Goal: Contribute content: Contribute content

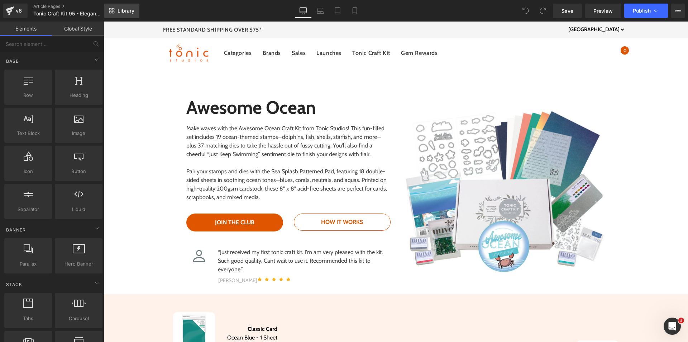
click at [124, 12] on span "Library" at bounding box center [126, 11] width 17 height 6
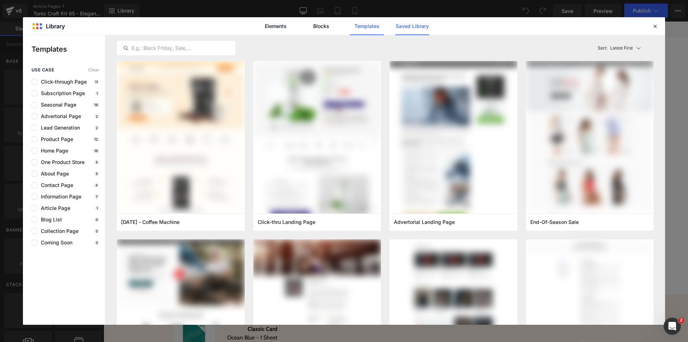
click at [0, 0] on link "Saved Library" at bounding box center [0, 0] width 0 height 0
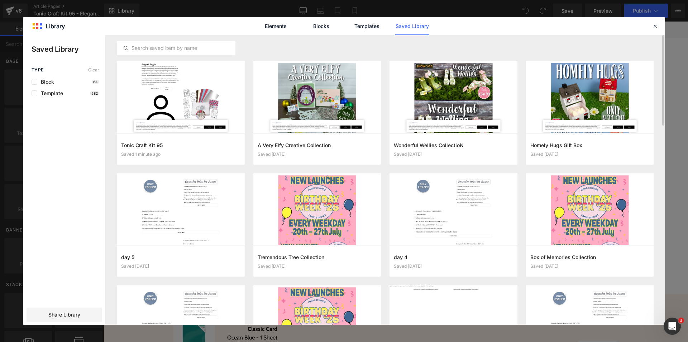
click at [0, 0] on button "Add to page" at bounding box center [0, 0] width 0 height 0
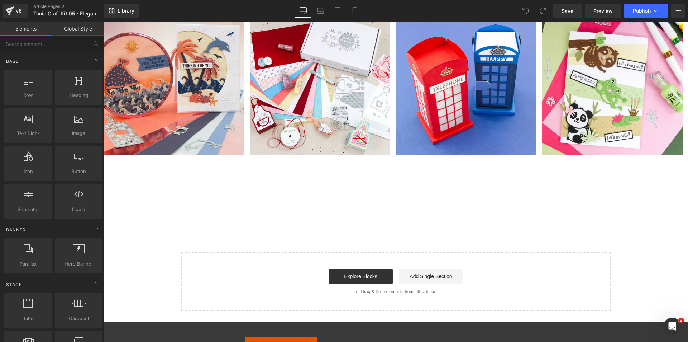
scroll to position [3983, 0]
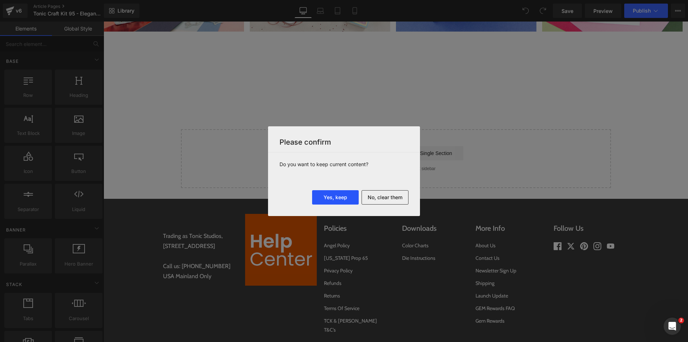
click at [342, 199] on button "Yes, keep" at bounding box center [335, 197] width 47 height 14
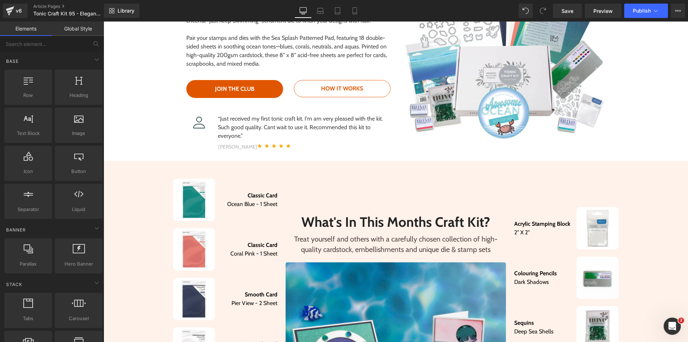
scroll to position [0, 0]
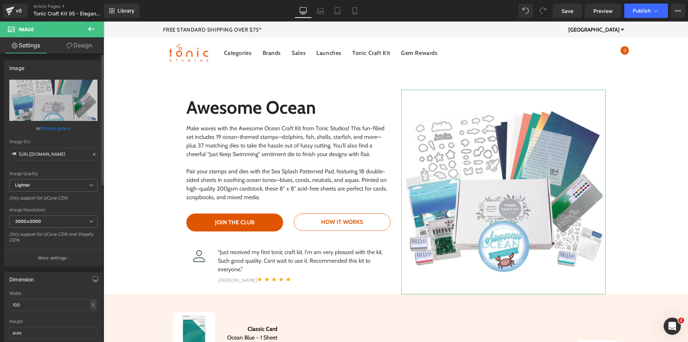
click at [61, 131] on link "Browse gallery" at bounding box center [56, 128] width 30 height 13
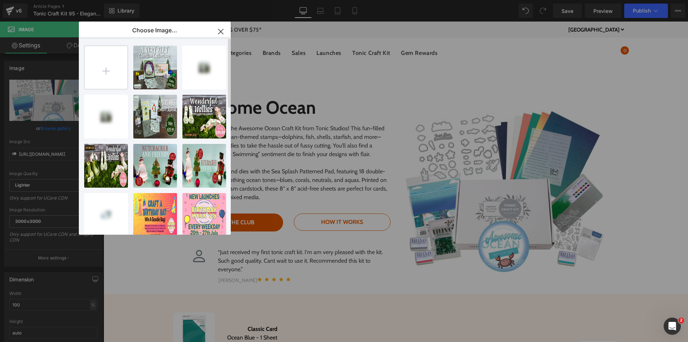
click at [114, 85] on input "file" at bounding box center [106, 67] width 43 height 43
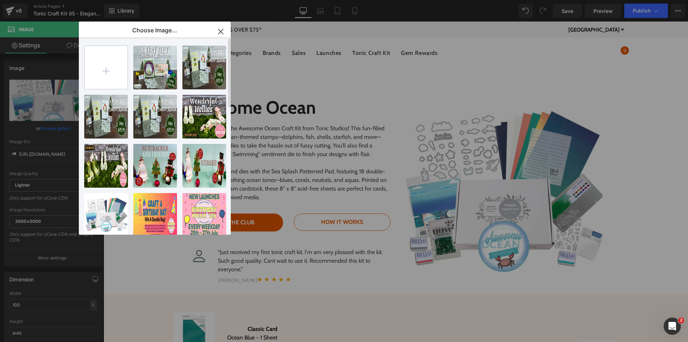
type input "C:\fakepath\Elegant Argyle Sub Banner.jpg"
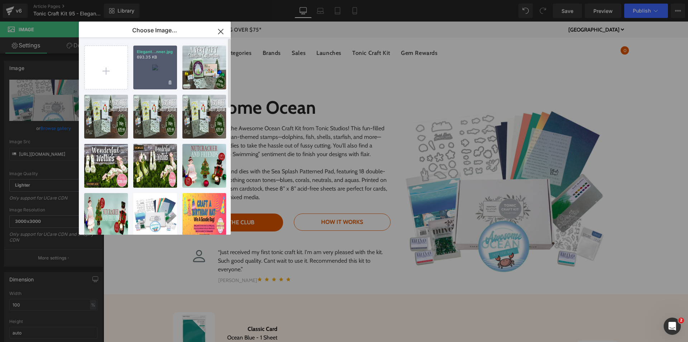
click at [154, 80] on div "Elegant...nner.jpg 693.35 KB" at bounding box center [155, 68] width 44 height 44
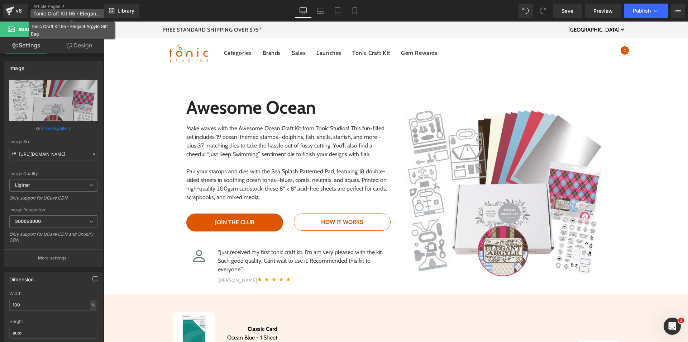
click at [79, 12] on span "Tonic Craft Kit 95 - Elegant Argyle Gift Bag" at bounding box center [67, 14] width 69 height 6
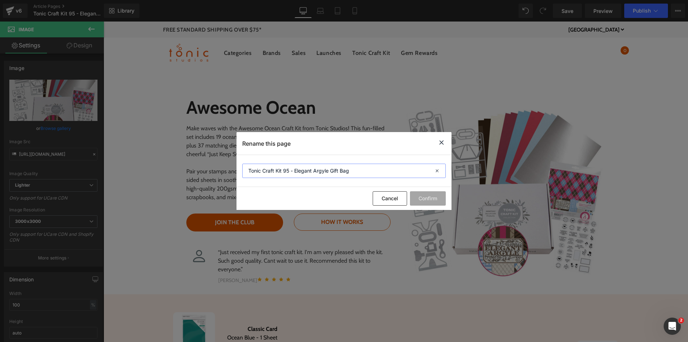
drag, startPoint x: 295, startPoint y: 170, endPoint x: 329, endPoint y: 171, distance: 33.4
click at [329, 171] on input "Tonic Craft Kit 95 - Elegant Argyle Gift Bag" at bounding box center [344, 171] width 204 height 14
click at [443, 141] on icon at bounding box center [441, 142] width 9 height 9
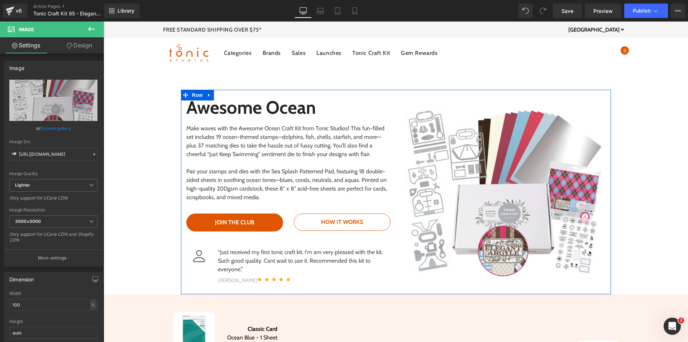
click at [304, 113] on h2 "Awesome Ocean" at bounding box center [288, 108] width 204 height 22
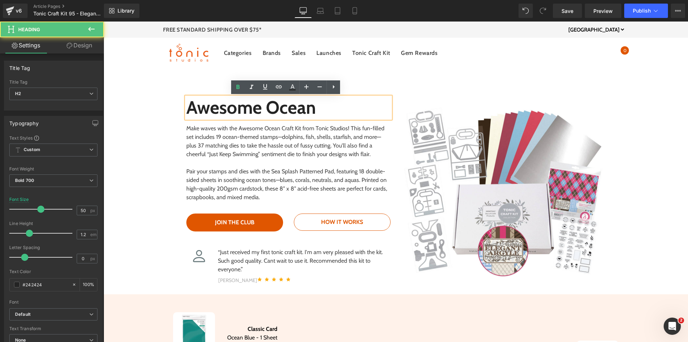
click at [333, 111] on h2 "Awesome Ocean" at bounding box center [288, 108] width 204 height 22
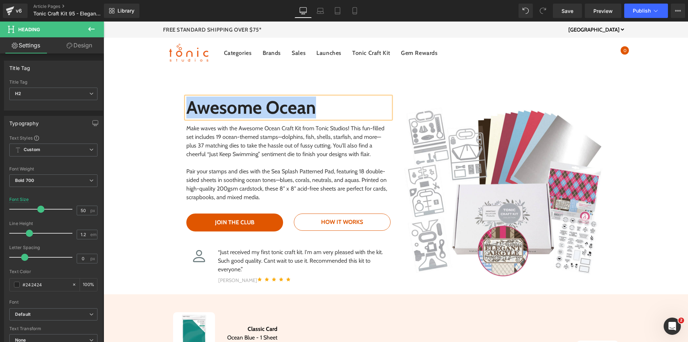
paste div
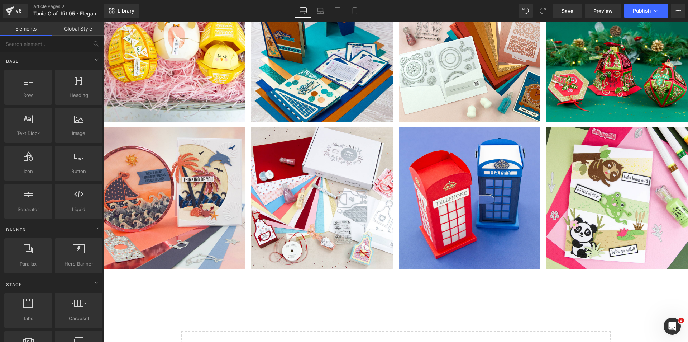
drag, startPoint x: 161, startPoint y: 84, endPoint x: 224, endPoint y: 205, distance: 137.0
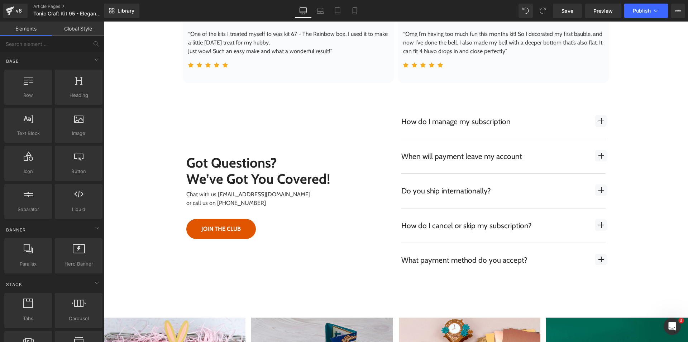
scroll to position [7053, 0]
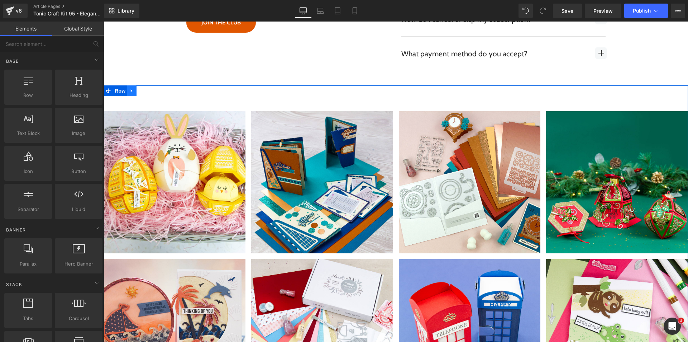
click at [131, 95] on link at bounding box center [131, 90] width 9 height 11
click at [148, 92] on icon at bounding box center [150, 90] width 5 height 5
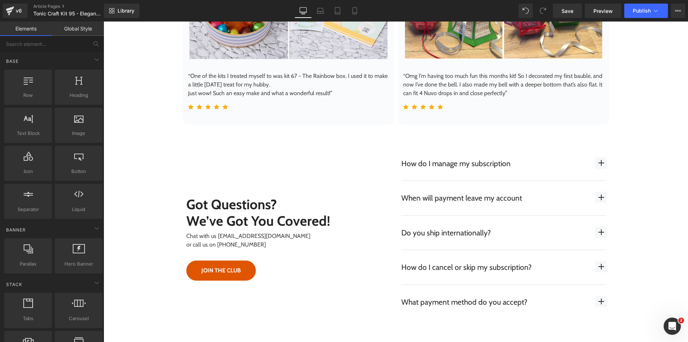
scroll to position [6455, 0]
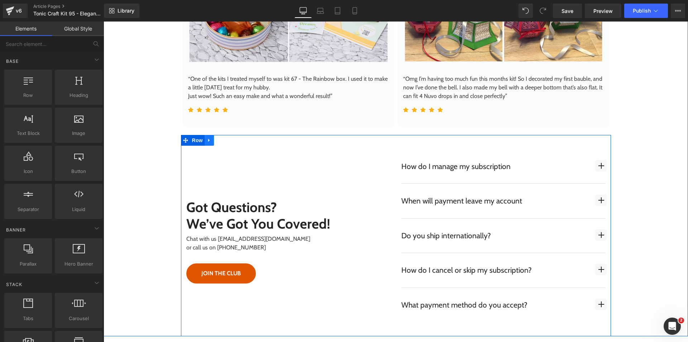
click at [207, 139] on icon at bounding box center [209, 139] width 5 height 5
click at [226, 143] on icon at bounding box center [228, 140] width 5 height 5
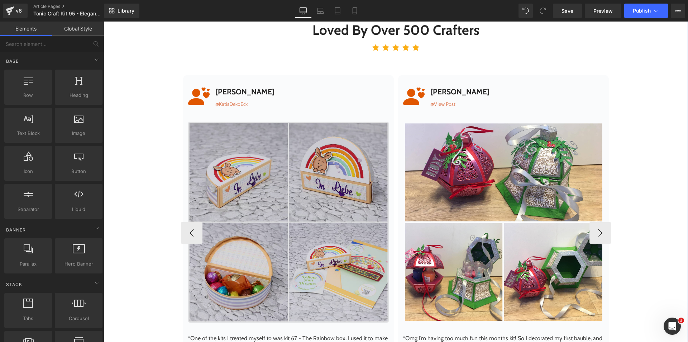
scroll to position [6097, 0]
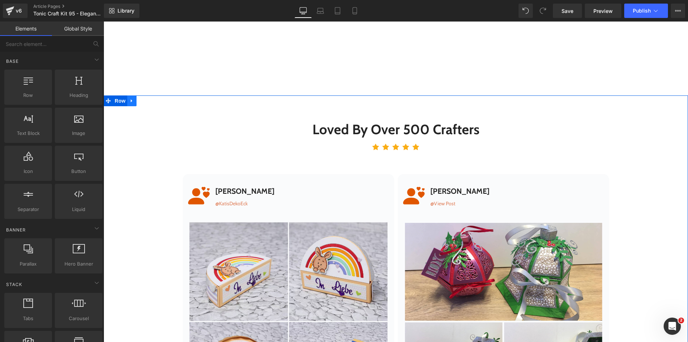
click at [129, 99] on icon at bounding box center [131, 100] width 5 height 5
click at [149, 103] on icon at bounding box center [150, 100] width 5 height 5
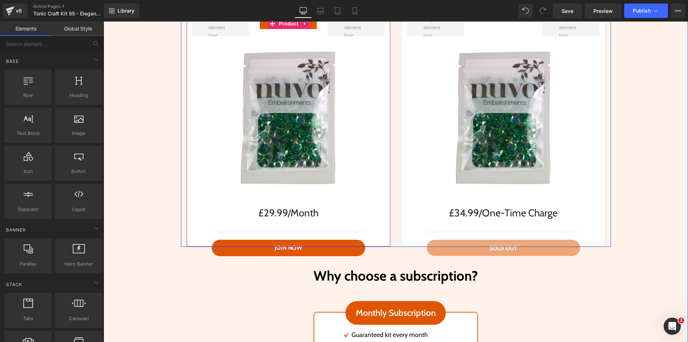
scroll to position [5093, 0]
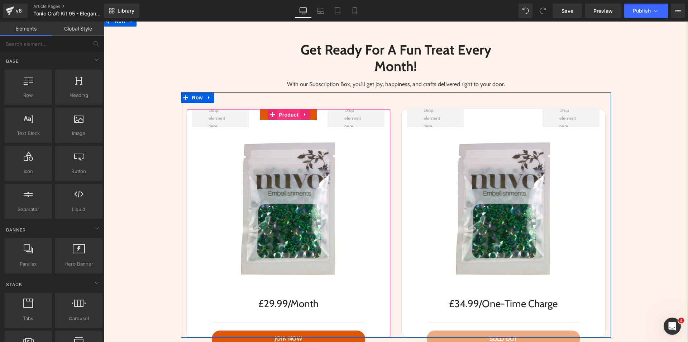
click at [281, 113] on span "Product" at bounding box center [288, 114] width 23 height 11
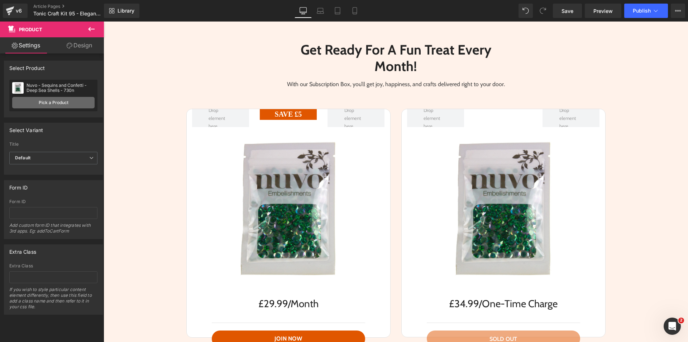
click at [82, 102] on link "Pick a Product" at bounding box center [53, 102] width 82 height 11
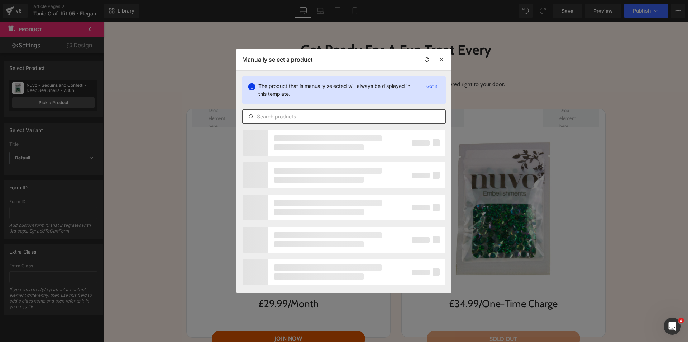
click at [299, 119] on input "text" at bounding box center [344, 116] width 203 height 9
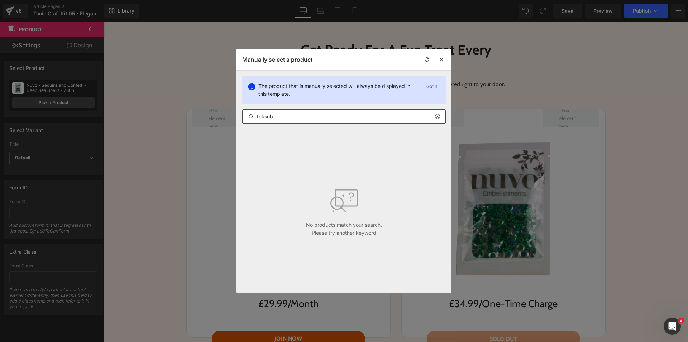
click at [297, 123] on div "tcksub" at bounding box center [344, 116] width 204 height 14
click at [298, 118] on input "tcksub" at bounding box center [344, 116] width 203 height 9
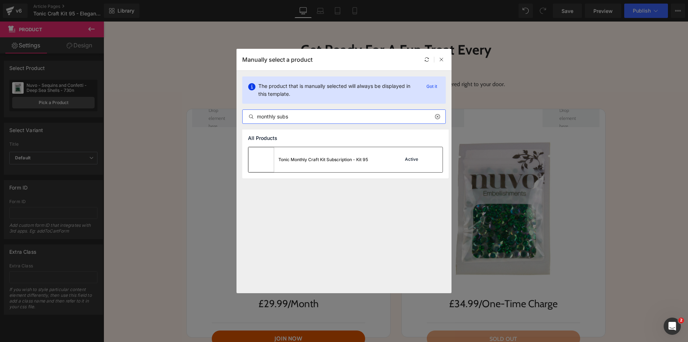
type input "monthly subs"
click at [307, 156] on div "Tonic Monthly Craft Kit Subscription - Kit 95" at bounding box center [309, 159] width 120 height 25
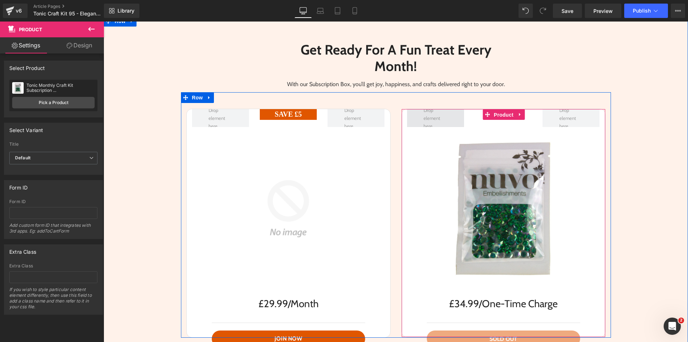
drag, startPoint x: 505, startPoint y: 114, endPoint x: 426, endPoint y: 127, distance: 79.5
click at [505, 114] on span "Product" at bounding box center [503, 114] width 23 height 11
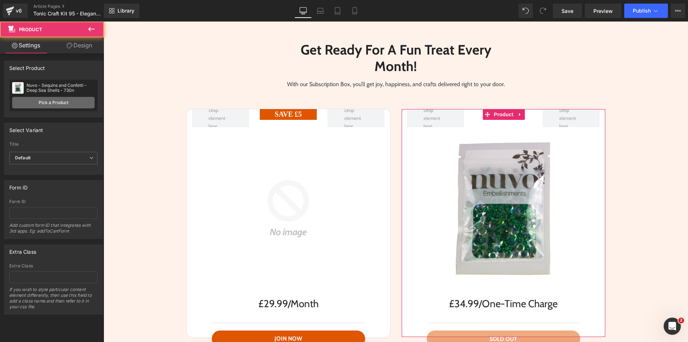
click at [81, 104] on link "Pick a Product" at bounding box center [53, 102] width 82 height 11
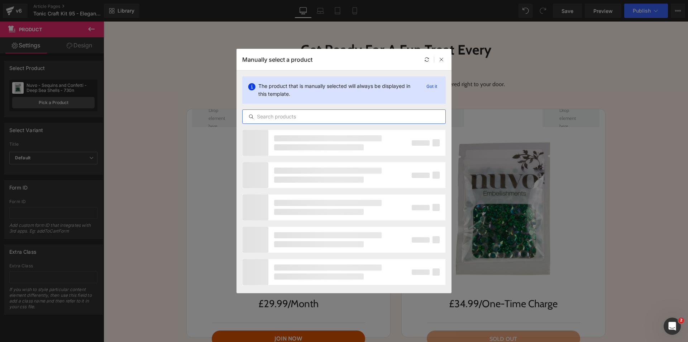
click at [345, 113] on input "text" at bounding box center [344, 116] width 203 height 9
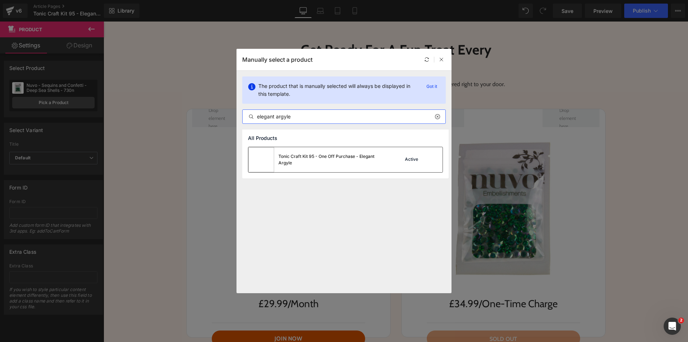
type input "elegant argyle"
click at [317, 159] on div "Tonic Craft Kit 95 - One Off Purchase - Elegant Argyle" at bounding box center [333, 159] width 108 height 13
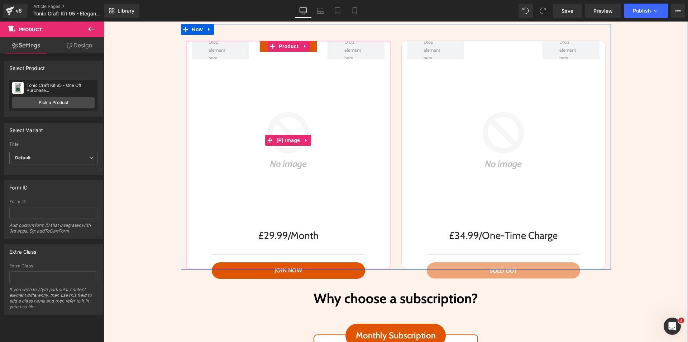
scroll to position [5200, 0]
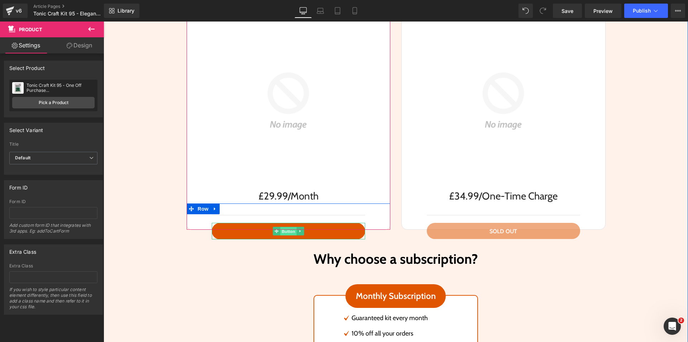
click at [281, 227] on span "Button" at bounding box center [288, 231] width 16 height 9
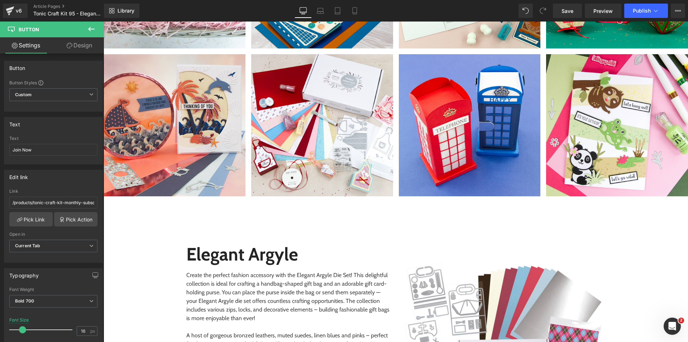
scroll to position [3562, 0]
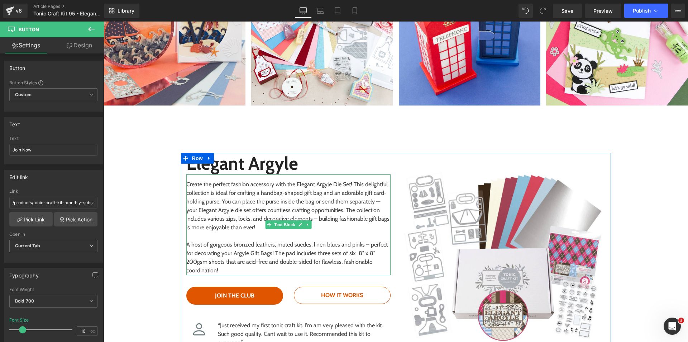
click at [202, 227] on div "Create the perfect fashion accessory with the Elegant Argyle Die Set! This deli…" at bounding box center [288, 224] width 204 height 101
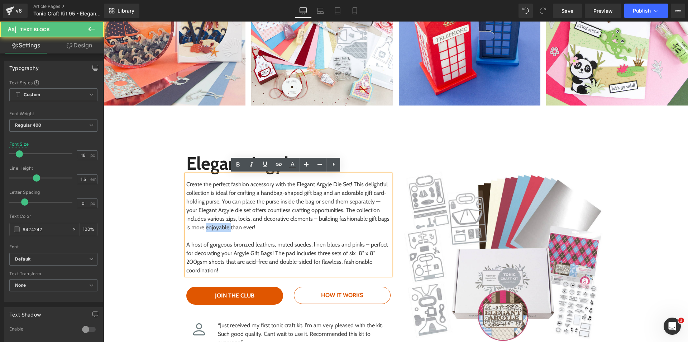
click at [202, 227] on div "Create the perfect fashion accessory with the Elegant Argyle Die Set! This deli…" at bounding box center [288, 224] width 204 height 101
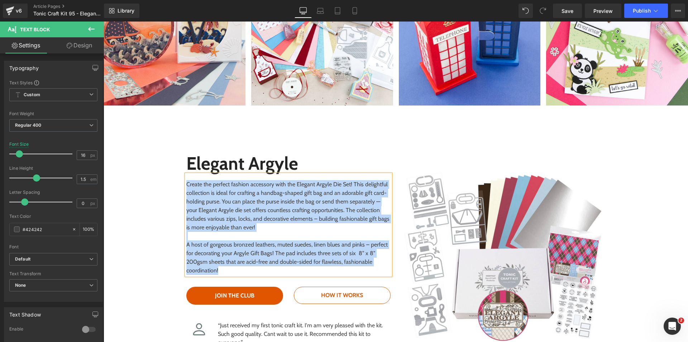
copy div "Create the perfect fashion accessory with the Elegant Argyle Die Set! This deli…"
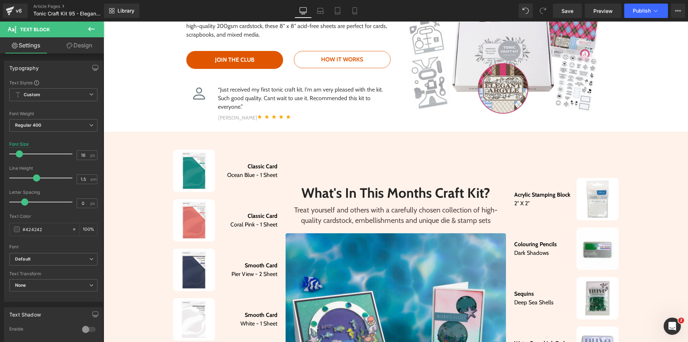
scroll to position [0, 0]
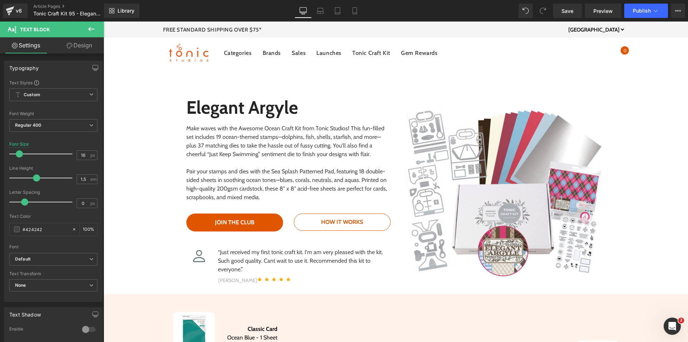
click at [289, 173] on div "Pair your stamps and dies with the Sea Splash Patterned Pad, featuring 18 doubl…" at bounding box center [288, 184] width 204 height 34
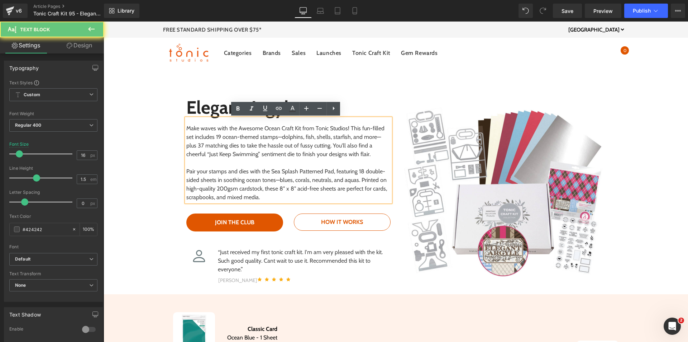
click at [263, 182] on div "Pair your stamps and dies with the Sea Splash Patterned Pad, featuring 18 doubl…" at bounding box center [288, 184] width 204 height 34
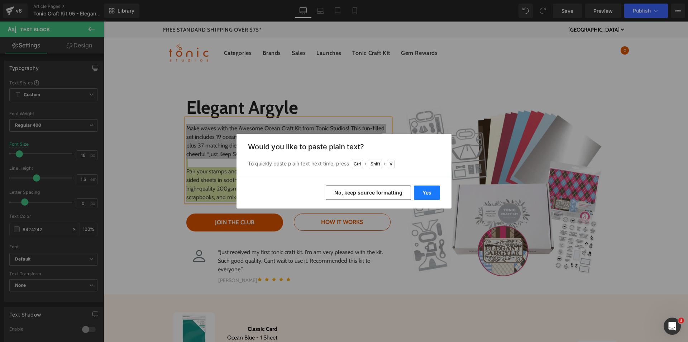
click at [433, 191] on button "Yes" at bounding box center [427, 192] width 26 height 14
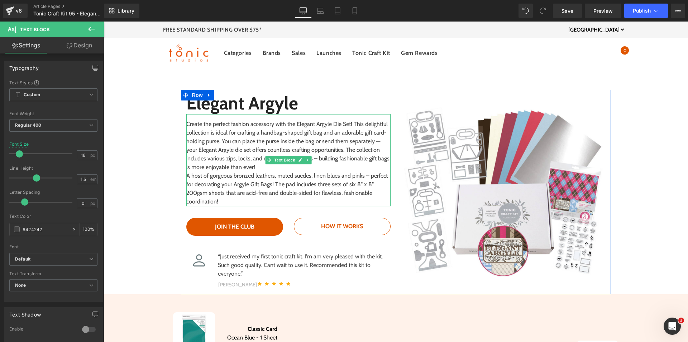
click at [258, 171] on div "Create the perfect fashion accessory with the Elegant Argyle Die Set! This deli…" at bounding box center [288, 160] width 204 height 92
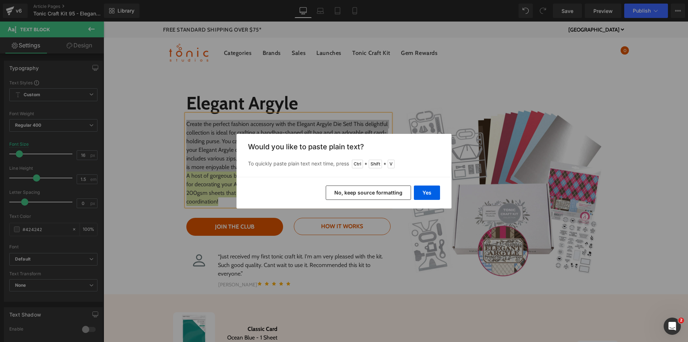
click at [359, 194] on button "No, keep source formatting" at bounding box center [368, 192] width 85 height 14
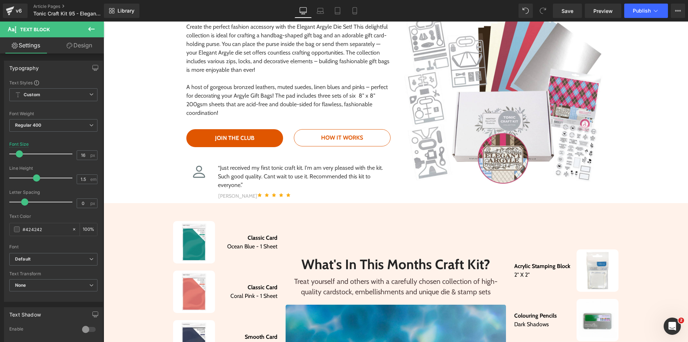
scroll to position [251, 0]
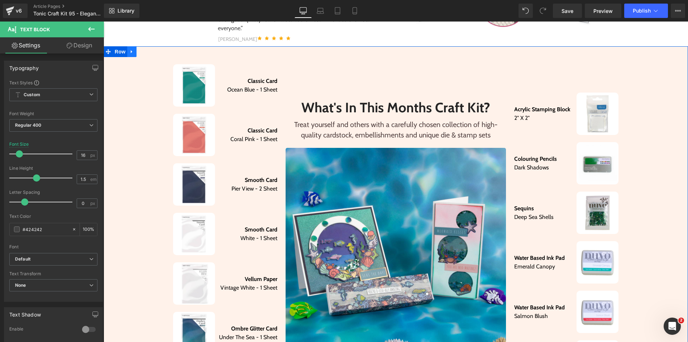
click at [131, 56] on link at bounding box center [131, 51] width 9 height 11
click at [148, 52] on icon at bounding box center [150, 51] width 5 height 5
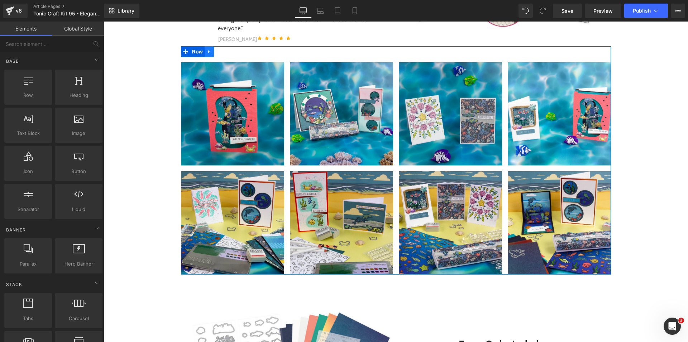
click at [207, 54] on icon at bounding box center [209, 51] width 5 height 5
click at [226, 52] on icon at bounding box center [228, 51] width 5 height 5
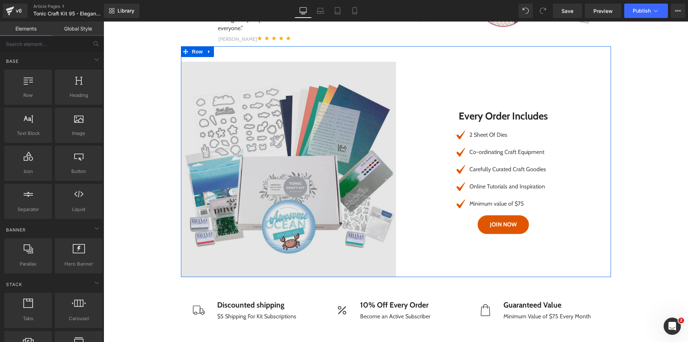
click at [240, 128] on img at bounding box center [288, 169] width 215 height 215
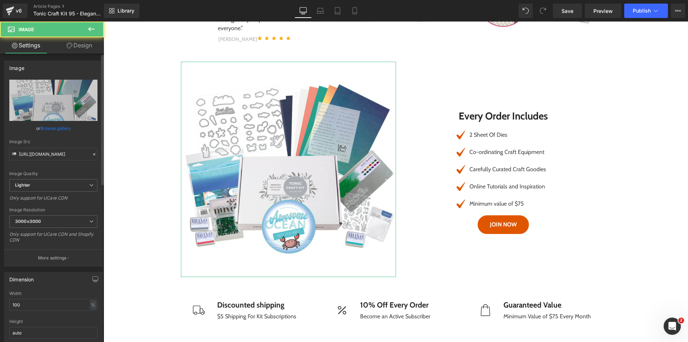
click at [56, 129] on link "Browse gallery" at bounding box center [56, 128] width 30 height 13
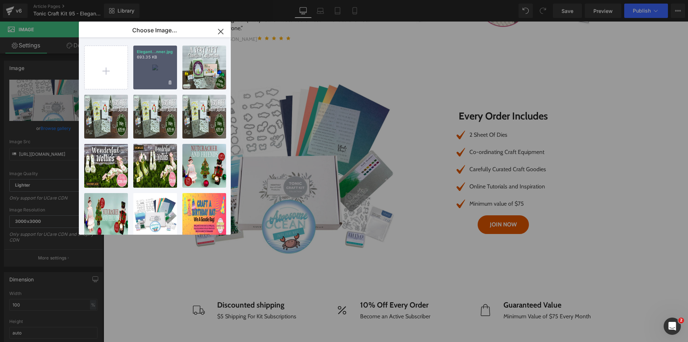
click at [148, 71] on div "Elegant...nner.jpg 693.35 KB" at bounding box center [155, 68] width 44 height 44
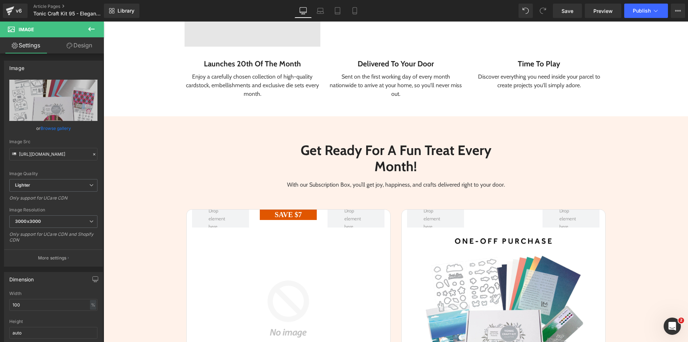
scroll to position [753, 0]
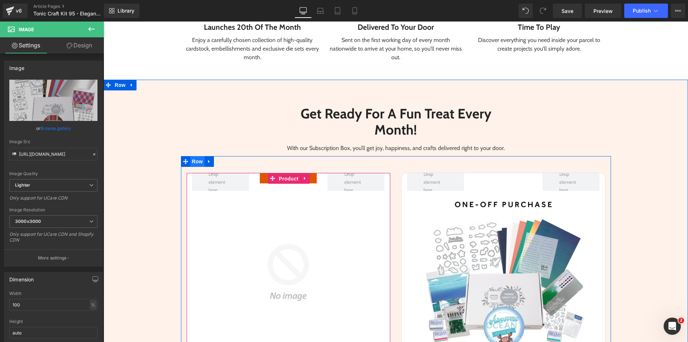
drag, startPoint x: 286, startPoint y: 180, endPoint x: 200, endPoint y: 159, distance: 87.8
click at [285, 180] on span "Product" at bounding box center [288, 178] width 23 height 11
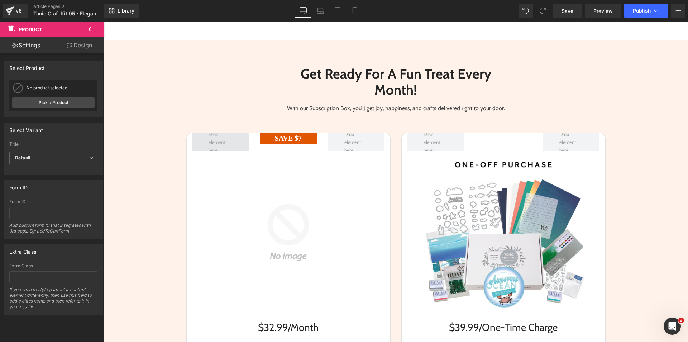
scroll to position [861, 0]
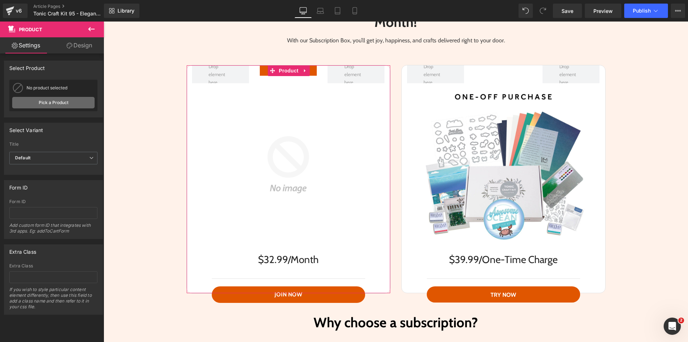
click at [51, 104] on link "Pick a Product" at bounding box center [53, 102] width 82 height 11
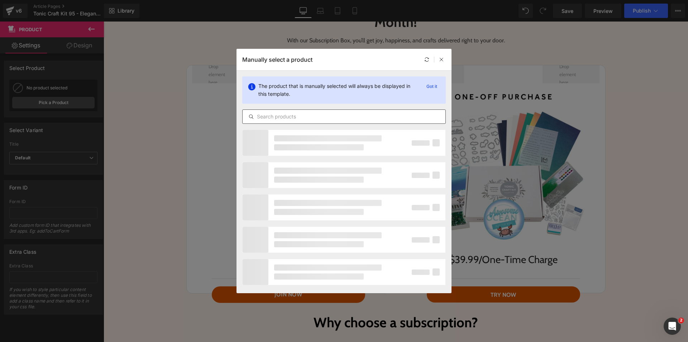
click at [289, 121] on div at bounding box center [344, 116] width 204 height 14
click at [289, 117] on input "text" at bounding box center [344, 116] width 203 height 9
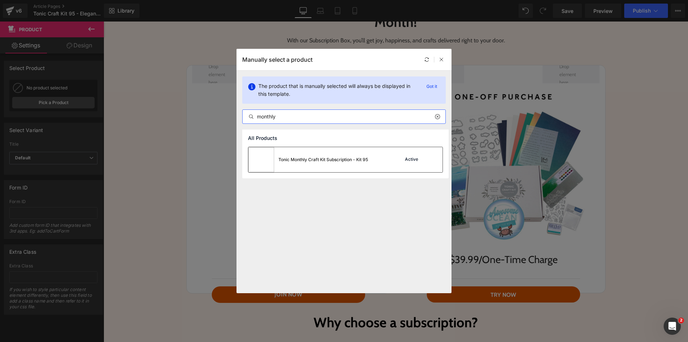
type input "monthly"
click at [290, 152] on div "Tonic Monthly Craft Kit Subscription - Kit 95" at bounding box center [309, 159] width 120 height 25
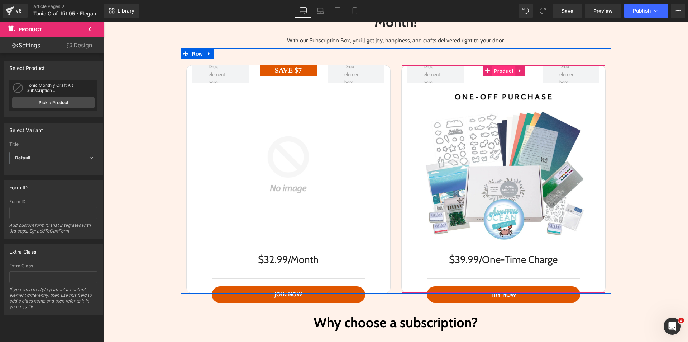
click at [498, 70] on span "Product" at bounding box center [503, 71] width 23 height 11
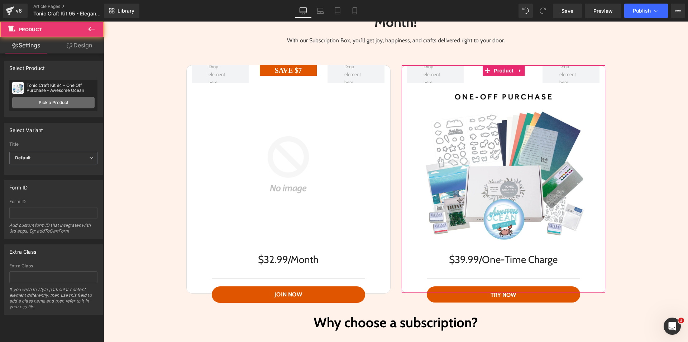
click at [73, 101] on link "Pick a Product" at bounding box center [53, 102] width 82 height 11
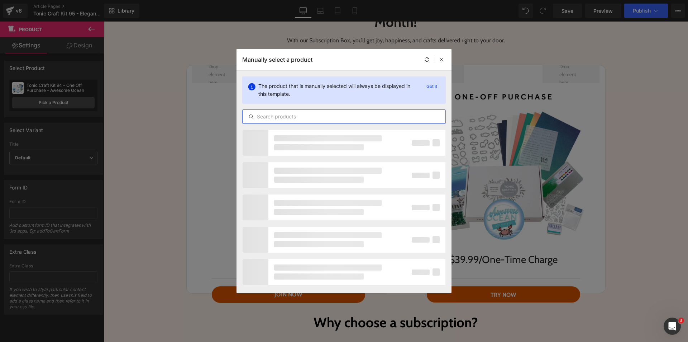
click at [298, 117] on input "text" at bounding box center [344, 116] width 203 height 9
click at [297, 118] on input "awe" at bounding box center [344, 116] width 203 height 9
click at [295, 119] on input "awe" at bounding box center [344, 116] width 203 height 9
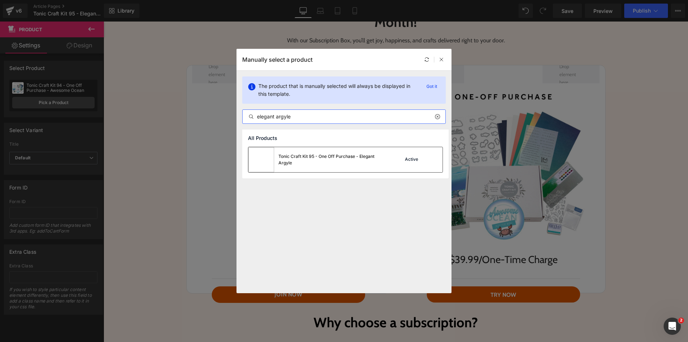
type input "elegant argyle"
click at [299, 163] on div "Tonic Craft Kit 95 - One Off Purchase - Elegant Argyle" at bounding box center [333, 159] width 108 height 13
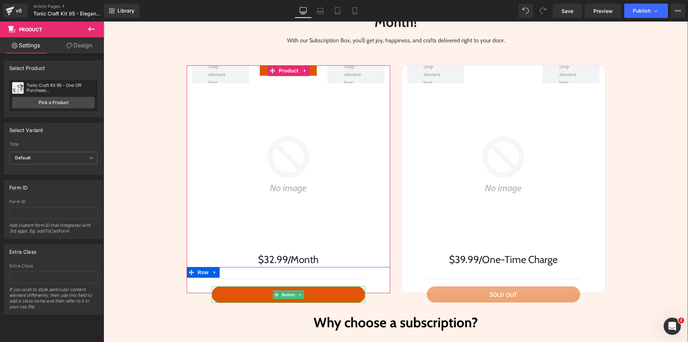
click at [285, 289] on link "Join Now" at bounding box center [288, 294] width 153 height 16
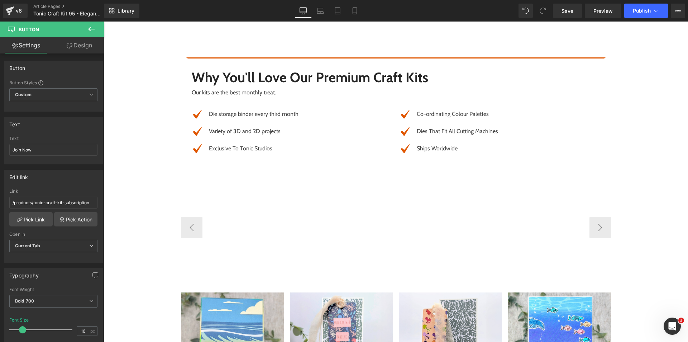
scroll to position [1650, 0]
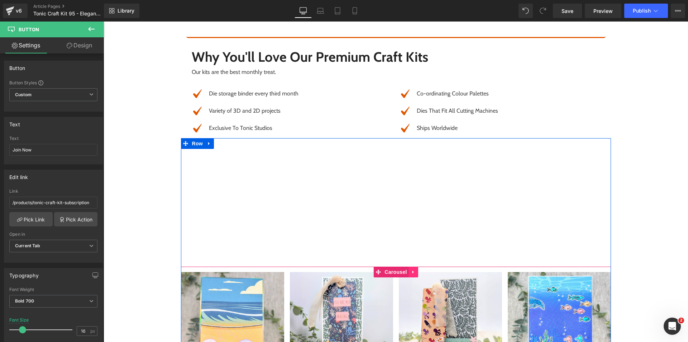
click at [412, 273] on icon at bounding box center [412, 271] width 1 height 3
click at [414, 273] on link at bounding box center [418, 271] width 9 height 11
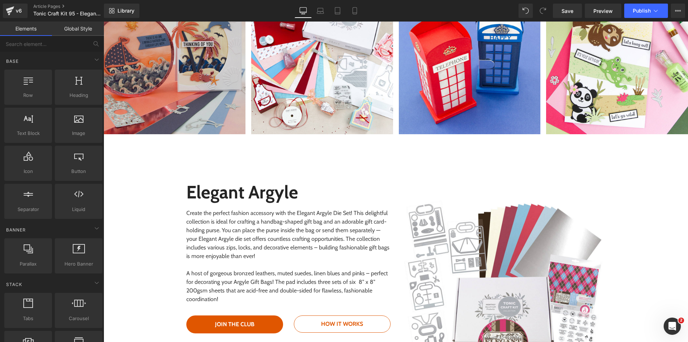
scroll to position [2797, 0]
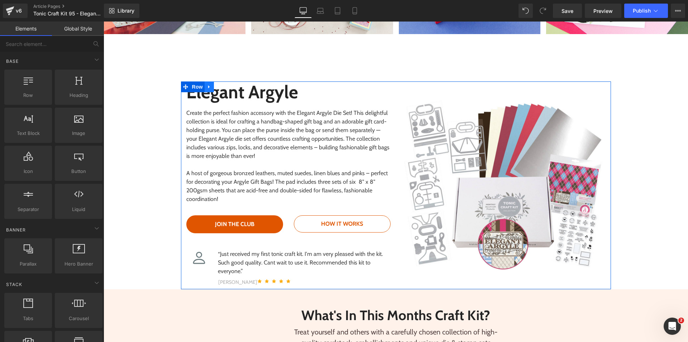
click at [205, 87] on link at bounding box center [209, 86] width 9 height 11
click at [226, 86] on icon at bounding box center [228, 86] width 5 height 5
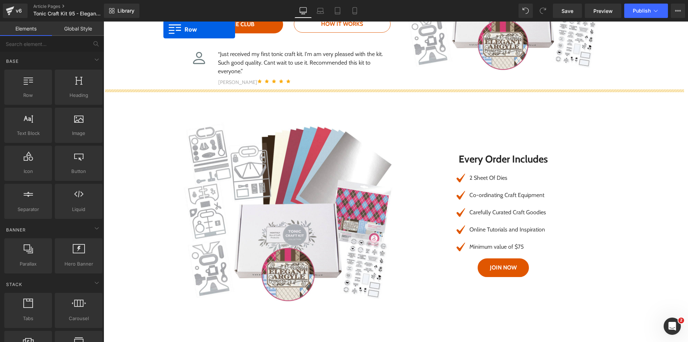
scroll to position [158, 0]
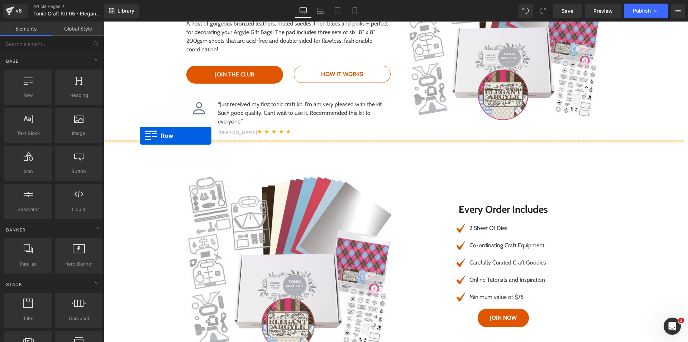
drag, startPoint x: 120, startPoint y: 65, endPoint x: 140, endPoint y: 136, distance: 73.2
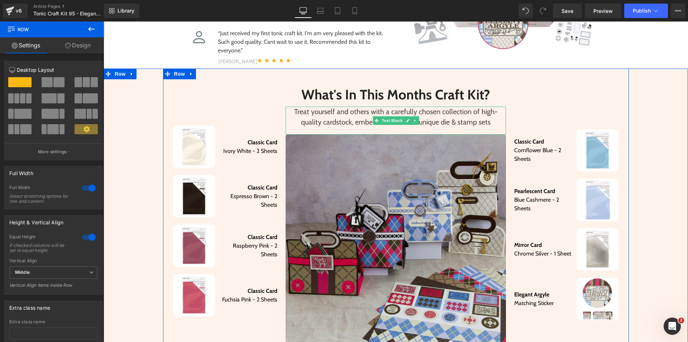
scroll to position [229, 0]
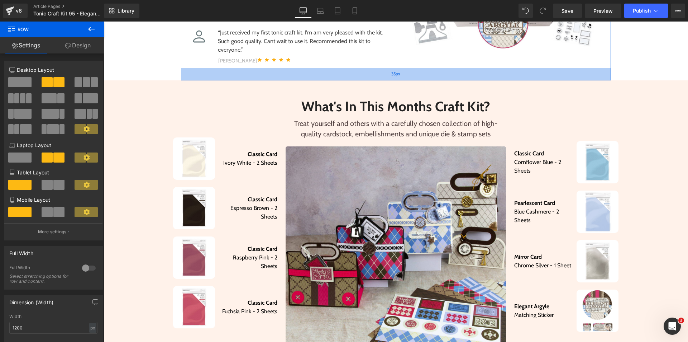
drag, startPoint x: 181, startPoint y: 67, endPoint x: 182, endPoint y: 80, distance: 12.6
click at [182, 80] on div "35px" at bounding box center [396, 74] width 430 height 13
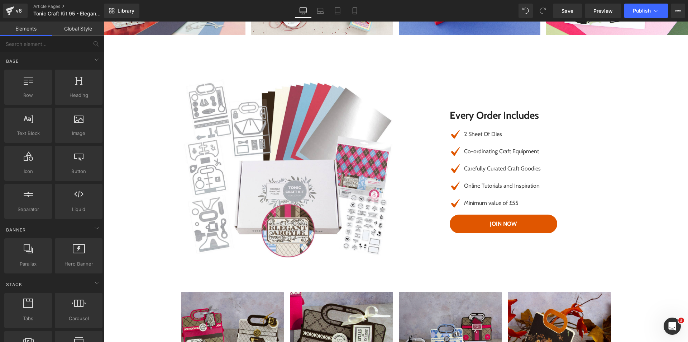
scroll to position [3242, 0]
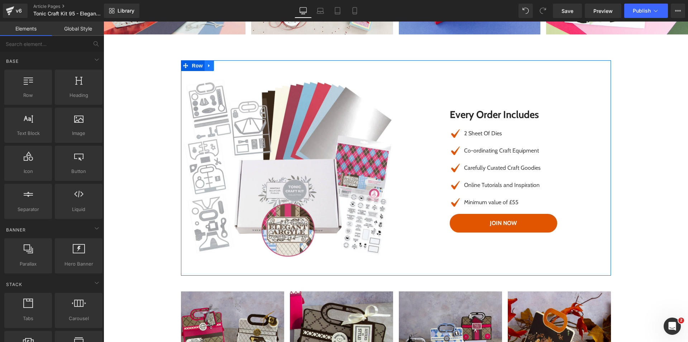
click at [207, 67] on icon at bounding box center [209, 65] width 5 height 5
click at [226, 65] on icon at bounding box center [228, 65] width 5 height 5
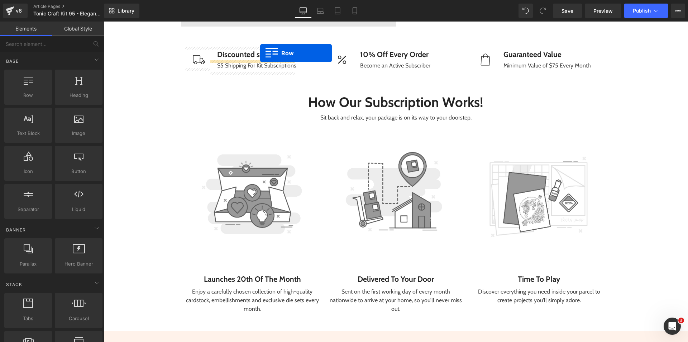
scroll to position [904, 0]
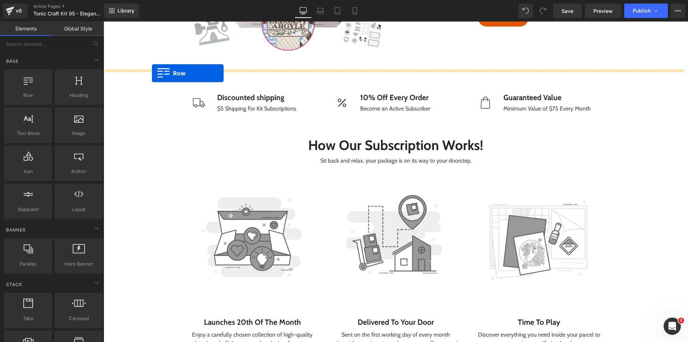
drag, startPoint x: 193, startPoint y: 64, endPoint x: 152, endPoint y: 73, distance: 41.9
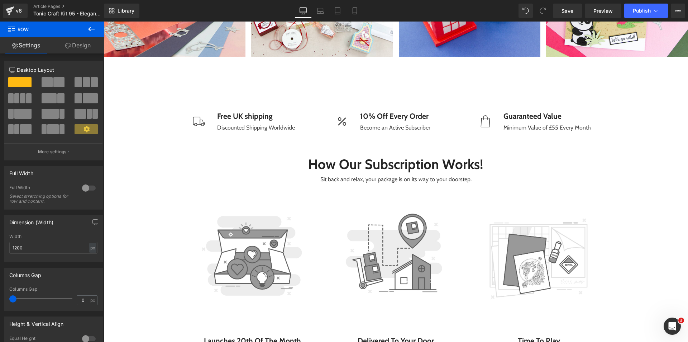
scroll to position [3378, 0]
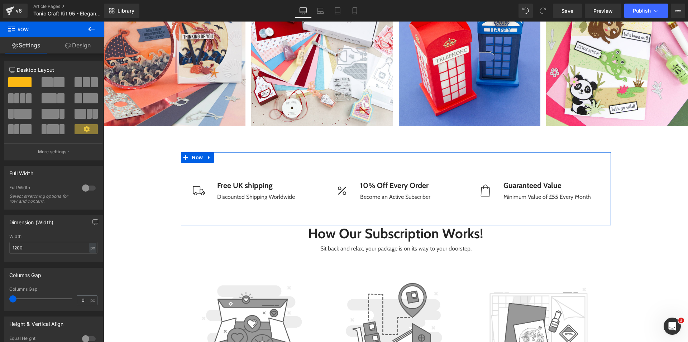
click at [207, 156] on icon at bounding box center [209, 157] width 5 height 5
click at [226, 159] on icon at bounding box center [228, 157] width 5 height 5
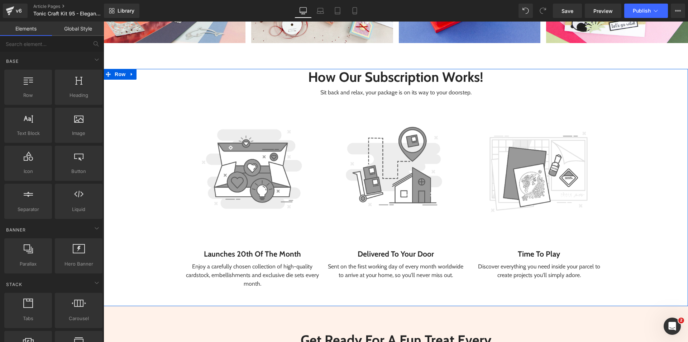
scroll to position [3450, 0]
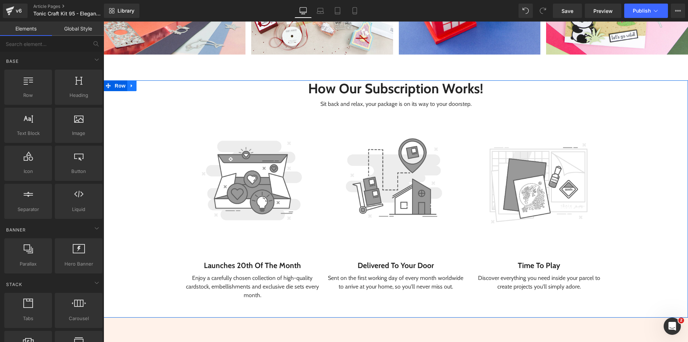
click at [129, 84] on icon at bounding box center [131, 85] width 5 height 5
click at [149, 84] on icon at bounding box center [150, 85] width 5 height 5
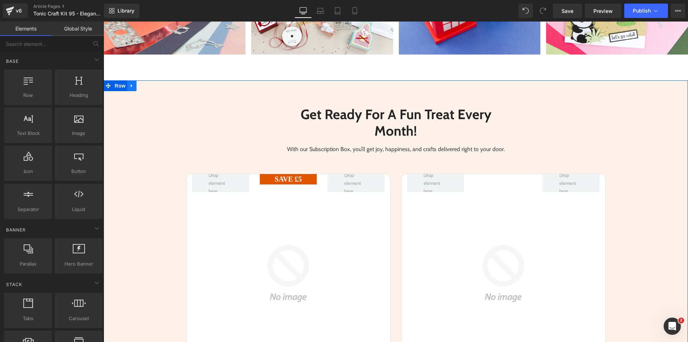
click at [129, 85] on icon at bounding box center [131, 85] width 5 height 5
click at [148, 86] on icon at bounding box center [150, 85] width 5 height 5
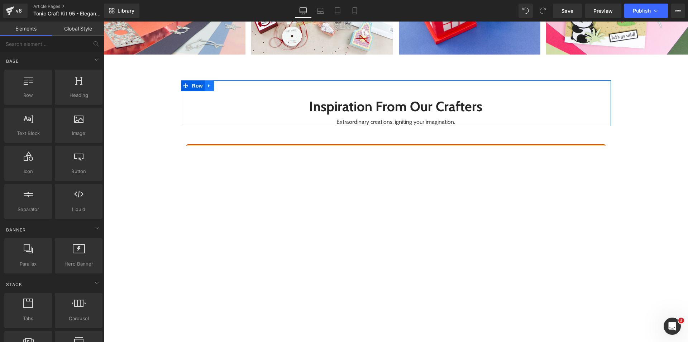
click at [208, 86] on icon at bounding box center [209, 85] width 5 height 5
click at [227, 86] on link at bounding box center [227, 85] width 9 height 11
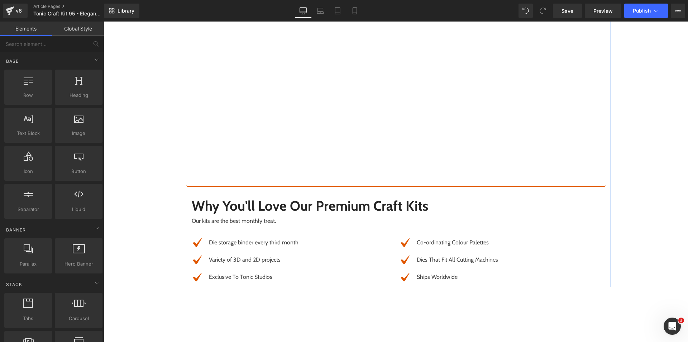
scroll to position [3665, 0]
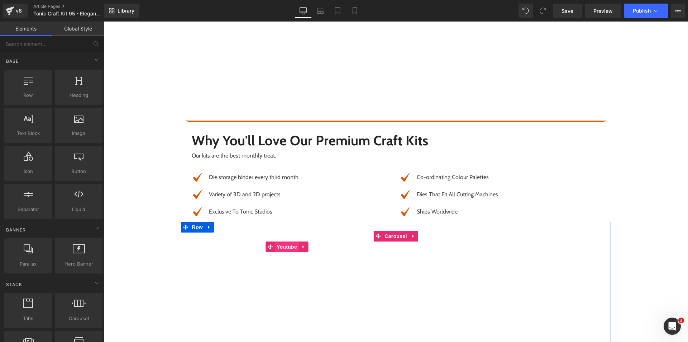
click at [283, 247] on span "Youtube" at bounding box center [287, 246] width 24 height 11
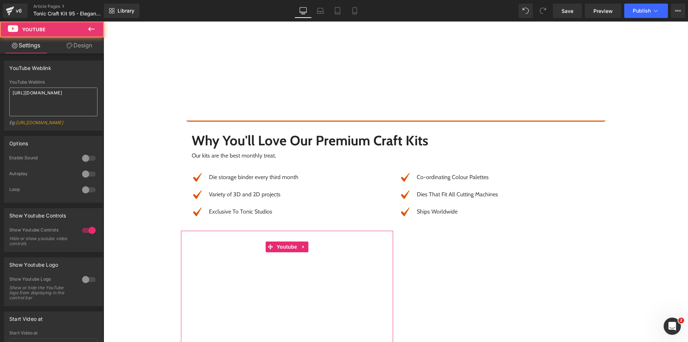
click at [57, 105] on textarea "[URL][DOMAIN_NAME]" at bounding box center [53, 101] width 88 height 29
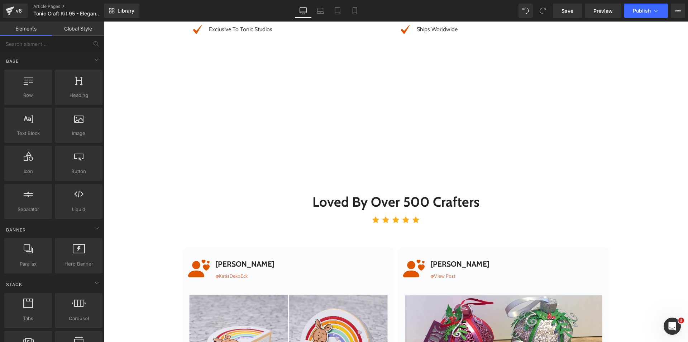
drag, startPoint x: 143, startPoint y: 148, endPoint x: 134, endPoint y: 42, distance: 107.2
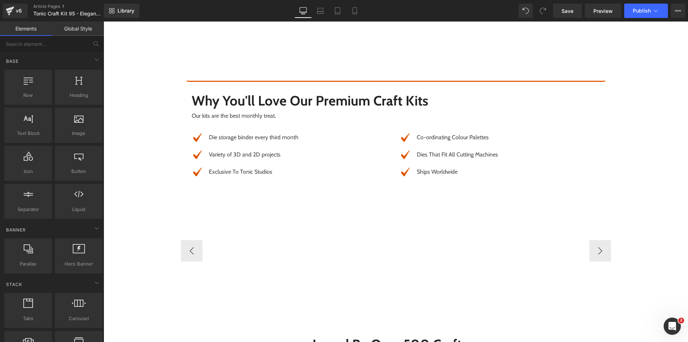
scroll to position [2368, 0]
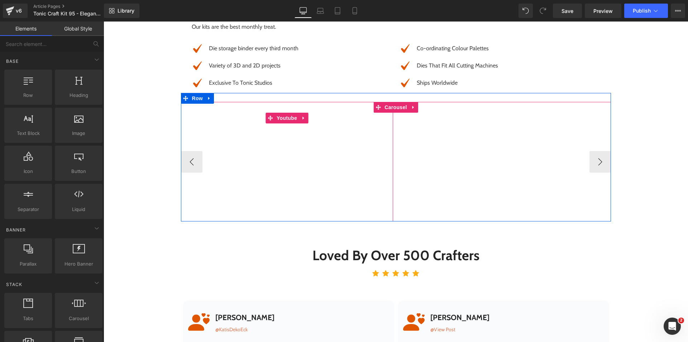
click at [280, 119] on div at bounding box center [287, 161] width 212 height 119
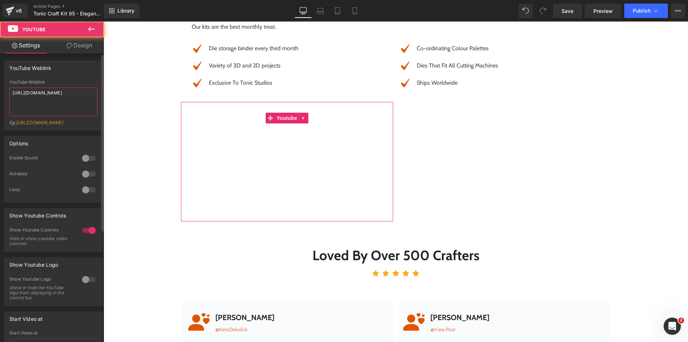
click at [68, 99] on textarea "[URL][DOMAIN_NAME]" at bounding box center [53, 101] width 88 height 29
paste textarea "iQG6aaEI8vE"
type textarea "[URL][DOMAIN_NAME]"
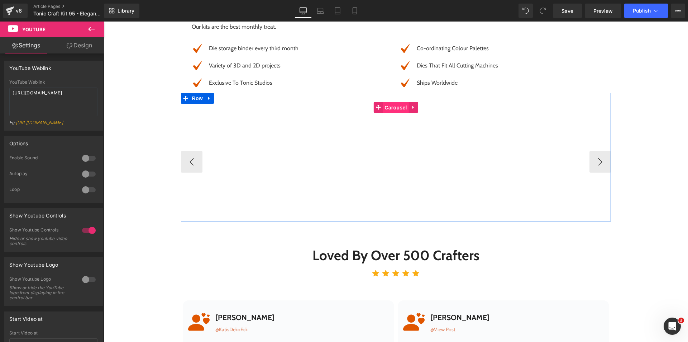
click at [397, 109] on span "Carousel" at bounding box center [396, 107] width 26 height 11
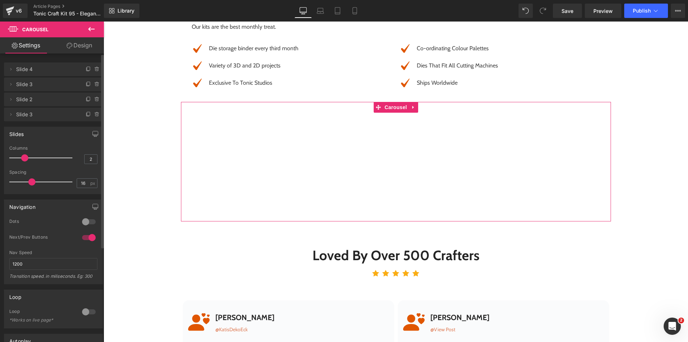
click at [98, 117] on li "Delete Cancel Slide 3 Slide 3 Name Slide 3" at bounding box center [53, 115] width 99 height 14
click at [96, 113] on icon at bounding box center [97, 115] width 6 height 6
click at [96, 113] on button "Delete" at bounding box center [91, 114] width 23 height 9
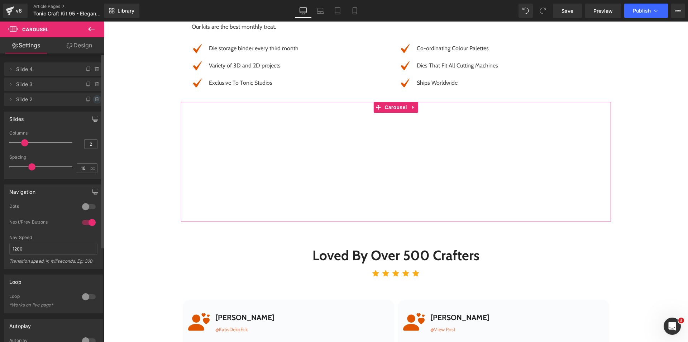
click at [95, 99] on icon at bounding box center [96, 99] width 3 height 3
click at [95, 99] on div "Delete Cancel" at bounding box center [53, 100] width 99 height 14
click at [90, 99] on button "Delete" at bounding box center [89, 99] width 23 height 9
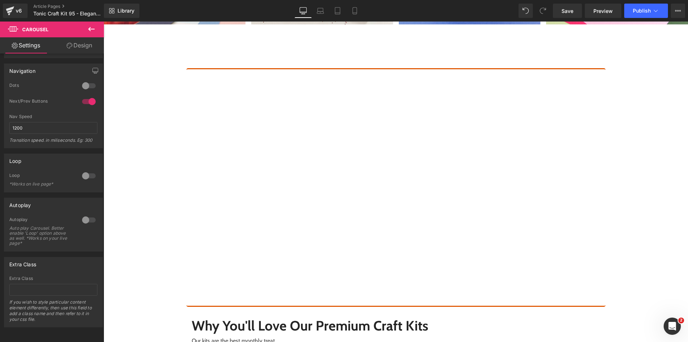
scroll to position [3731, 0]
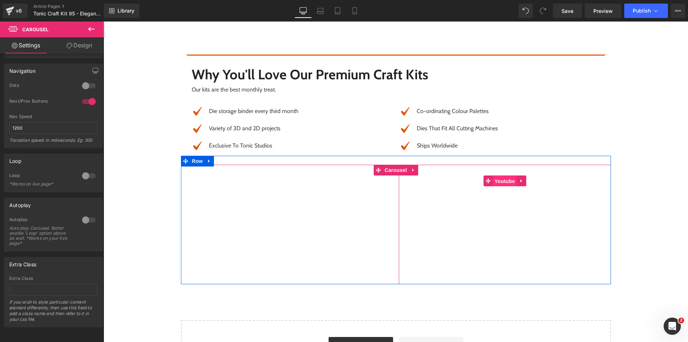
click at [500, 183] on span "Youtube" at bounding box center [505, 181] width 24 height 11
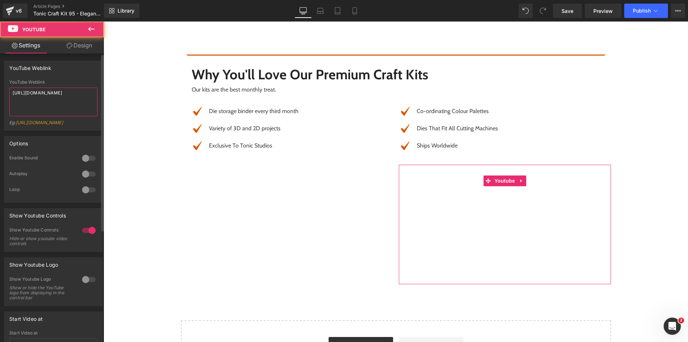
click at [89, 97] on textarea "[URL][DOMAIN_NAME]" at bounding box center [53, 101] width 88 height 29
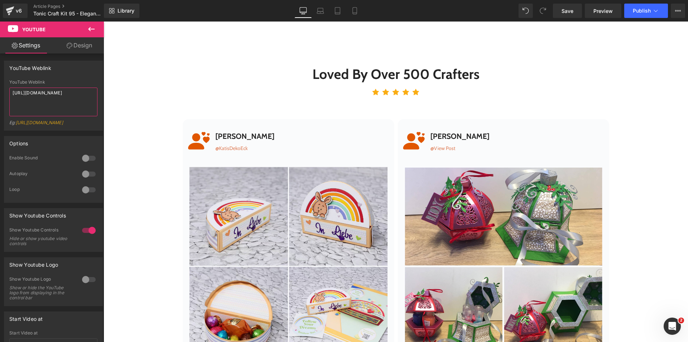
scroll to position [2404, 0]
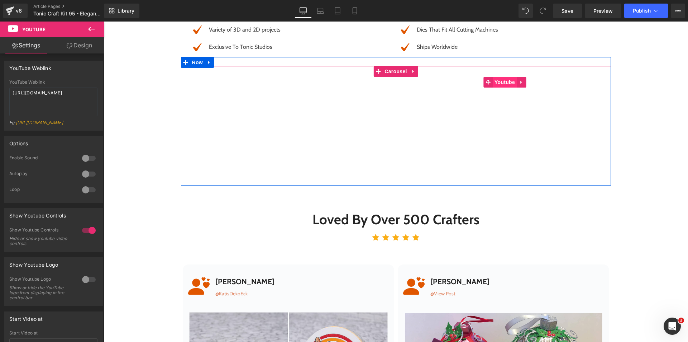
click at [496, 84] on span "Youtube" at bounding box center [505, 82] width 24 height 11
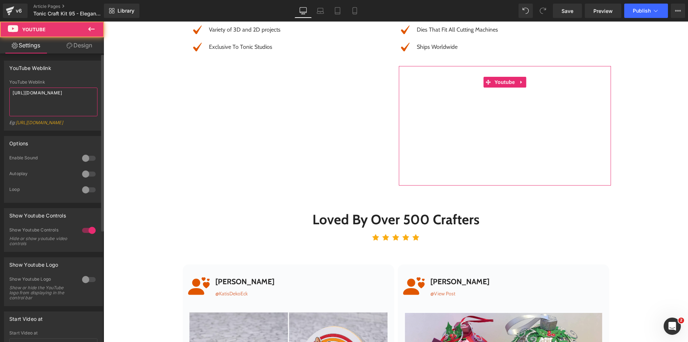
click at [62, 97] on textarea "[URL][DOMAIN_NAME]" at bounding box center [53, 101] width 88 height 29
paste textarea "uqAkzdbN2qg"
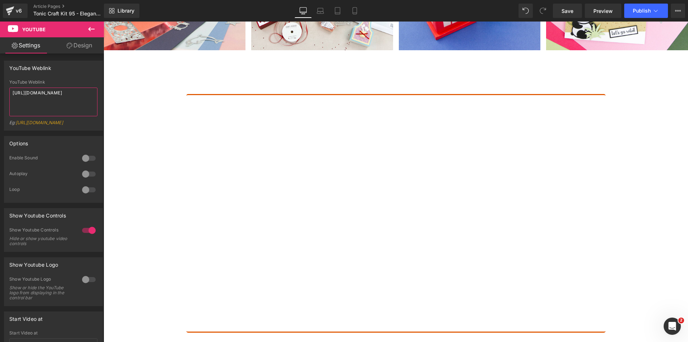
scroll to position [3444, 0]
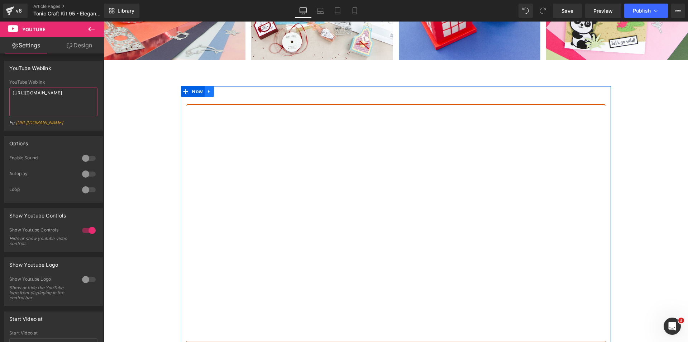
type textarea "[URL][DOMAIN_NAME]"
click at [208, 93] on icon at bounding box center [208, 91] width 1 height 3
click at [226, 91] on icon at bounding box center [228, 91] width 5 height 5
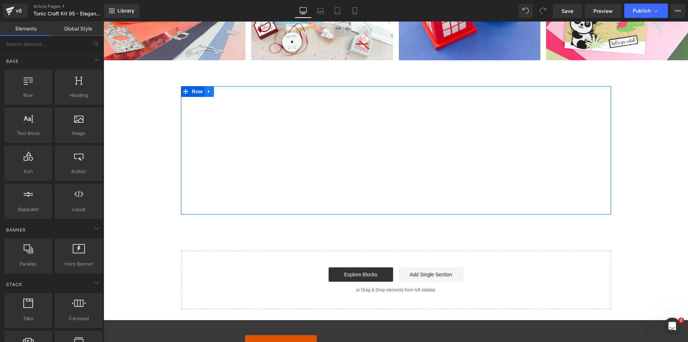
click at [206, 88] on link at bounding box center [209, 91] width 9 height 11
click at [226, 92] on icon at bounding box center [228, 91] width 5 height 5
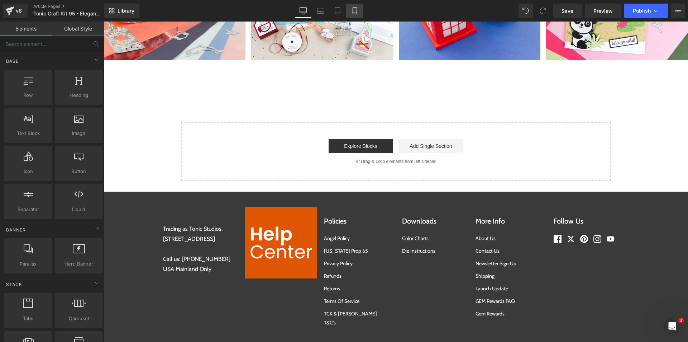
click at [356, 9] on icon at bounding box center [354, 10] width 7 height 7
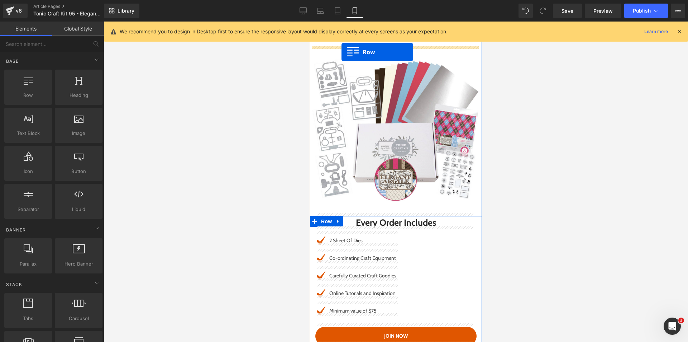
scroll to position [1211, 0]
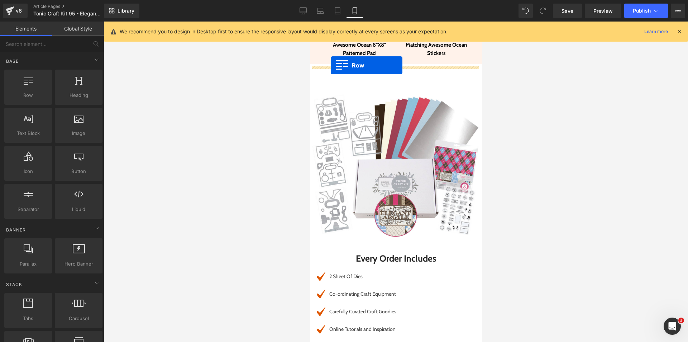
drag, startPoint x: 326, startPoint y: 221, endPoint x: 331, endPoint y: 65, distance: 155.7
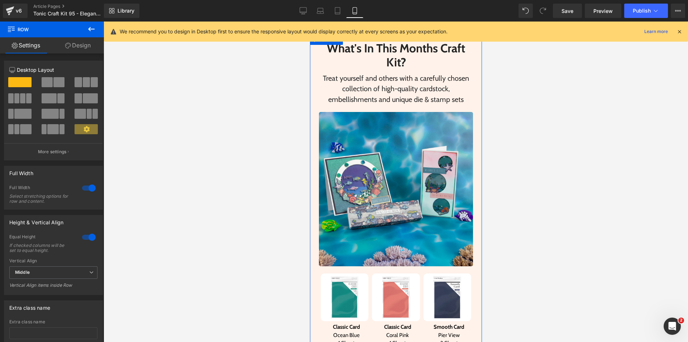
scroll to position [314, 0]
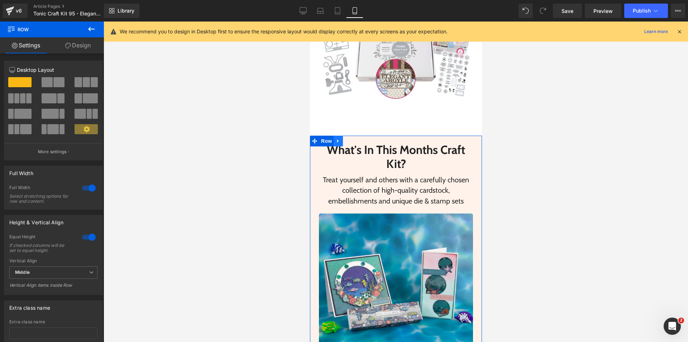
click at [336, 143] on icon at bounding box center [338, 140] width 5 height 5
click at [354, 142] on icon at bounding box center [356, 140] width 5 height 5
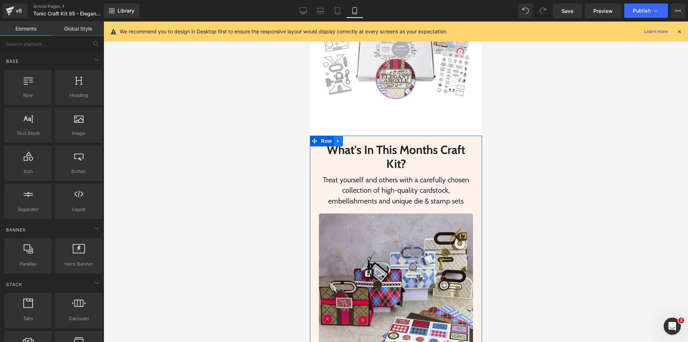
click at [336, 143] on icon at bounding box center [338, 140] width 5 height 5
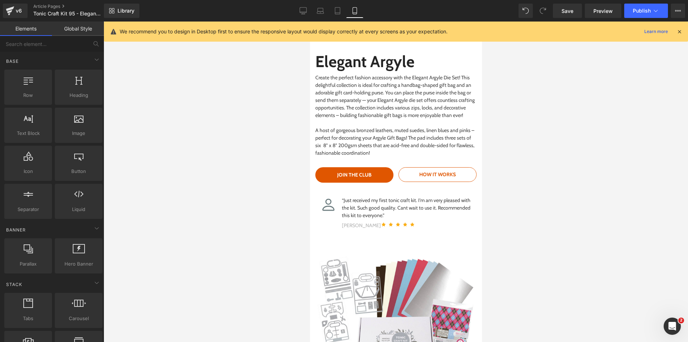
scroll to position [0, 0]
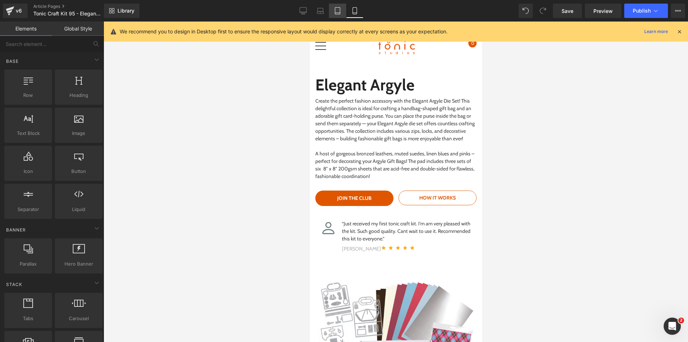
click at [330, 11] on link "Tablet" at bounding box center [337, 11] width 17 height 14
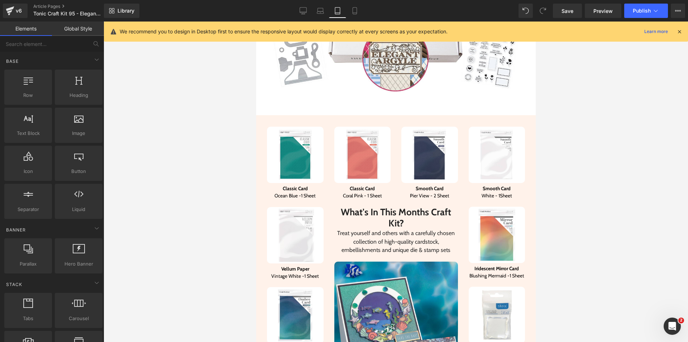
scroll to position [449, 0]
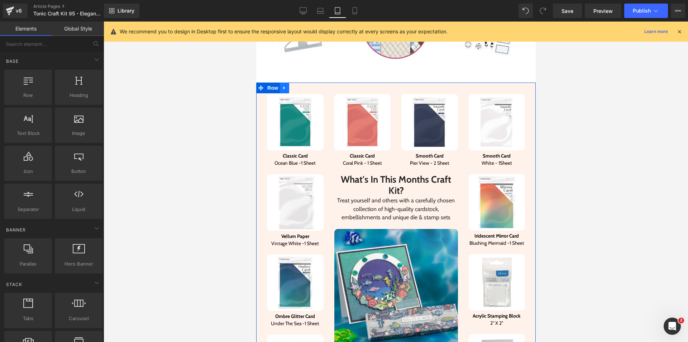
click at [280, 84] on link at bounding box center [284, 87] width 9 height 11
click at [300, 85] on icon at bounding box center [302, 87] width 5 height 5
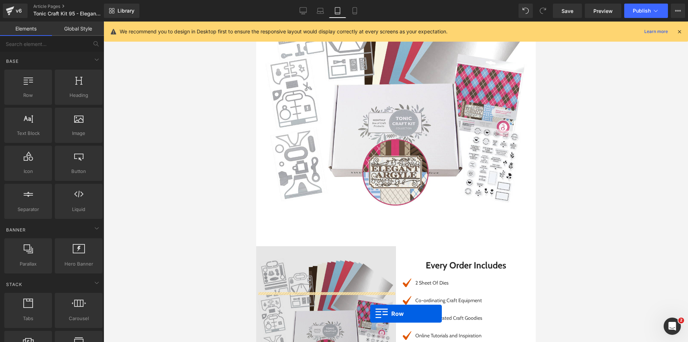
scroll to position [317, 0]
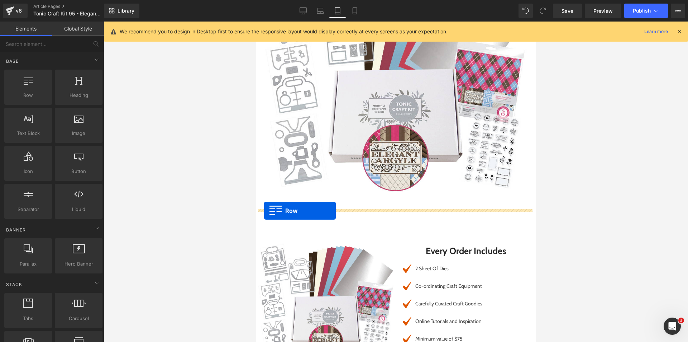
drag, startPoint x: 260, startPoint y: 120, endPoint x: 264, endPoint y: 210, distance: 90.8
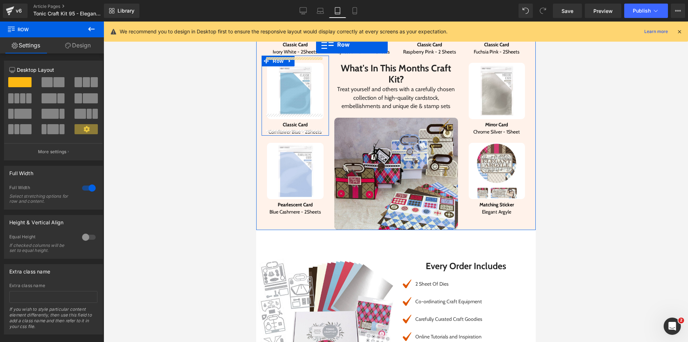
scroll to position [543, 0]
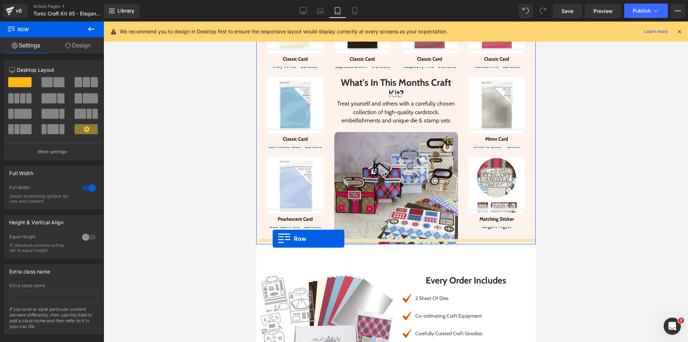
drag, startPoint x: 268, startPoint y: 129, endPoint x: 273, endPoint y: 238, distance: 109.5
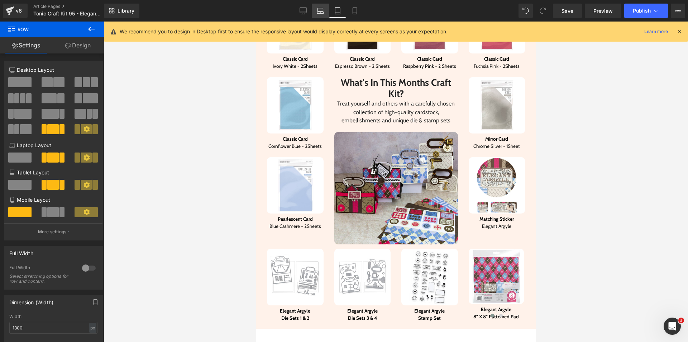
click at [324, 14] on icon at bounding box center [320, 10] width 7 height 7
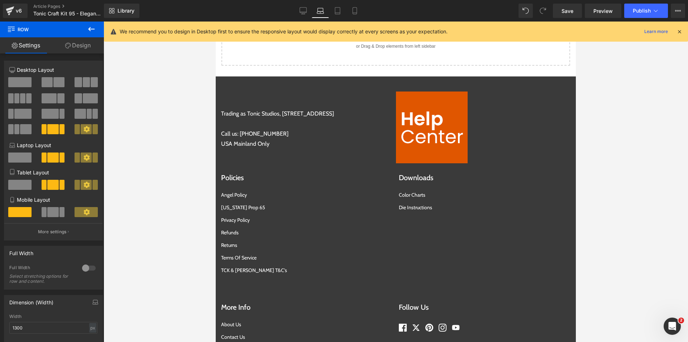
scroll to position [3210, 0]
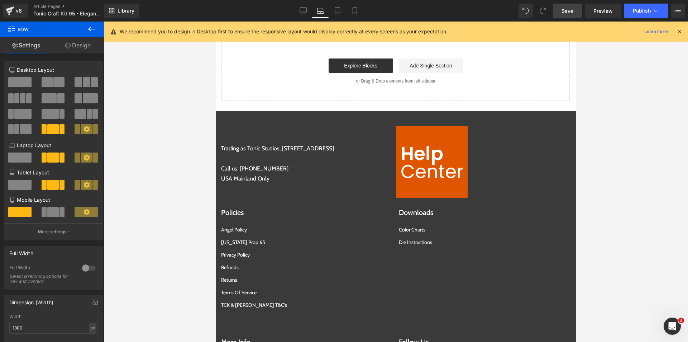
click at [562, 13] on span "Save" at bounding box center [568, 11] width 12 height 8
click at [681, 31] on icon at bounding box center [680, 31] width 6 height 6
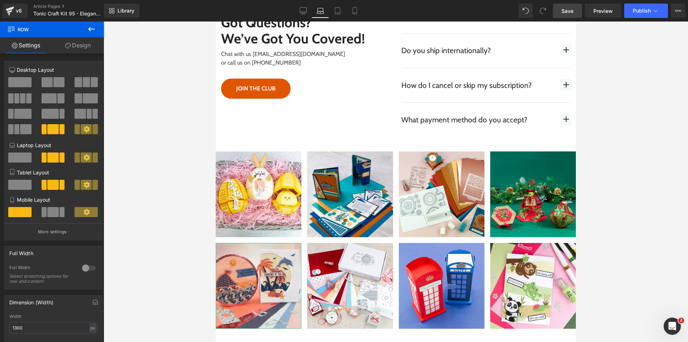
scroll to position [2851, 0]
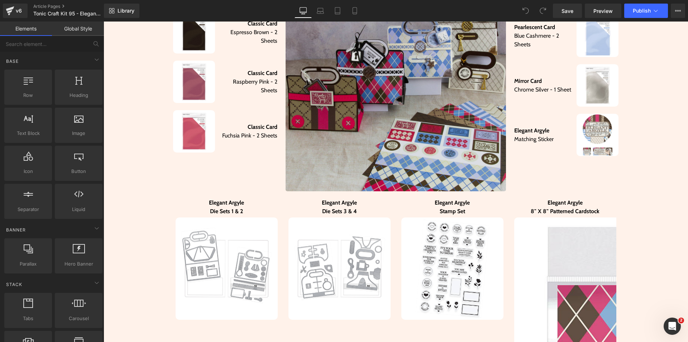
scroll to position [430, 0]
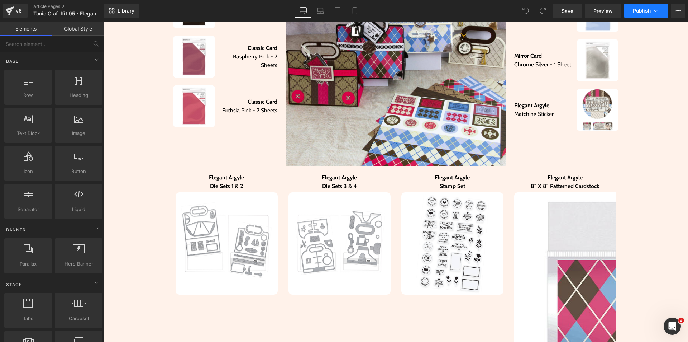
click at [660, 12] on button "Publish" at bounding box center [647, 11] width 44 height 14
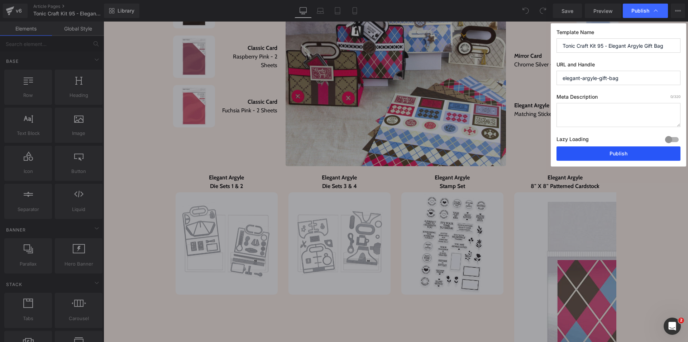
drag, startPoint x: 614, startPoint y: 153, endPoint x: 460, endPoint y: 107, distance: 160.7
click at [614, 153] on button "Publish" at bounding box center [619, 153] width 124 height 14
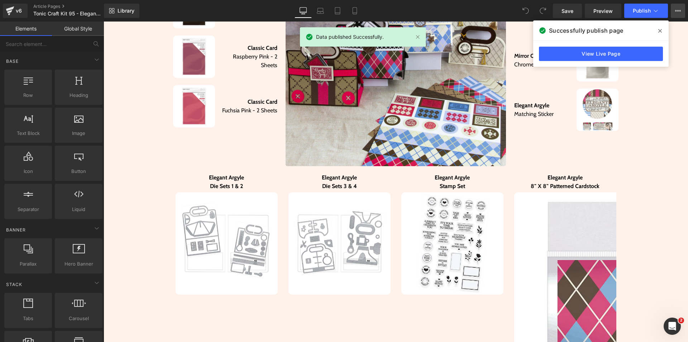
click at [682, 9] on button "View Live Page View with current Template Save Template to Library Schedule Pub…" at bounding box center [678, 11] width 14 height 14
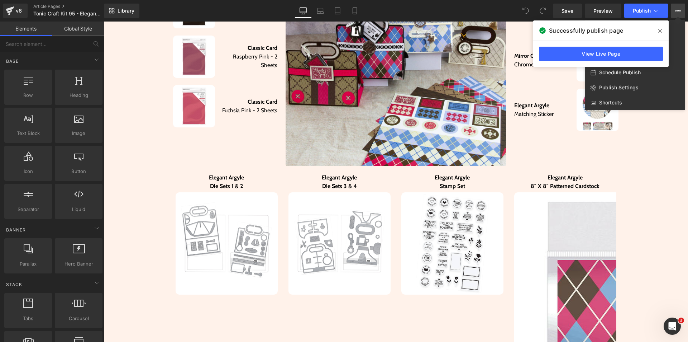
click at [653, 73] on div "Schedule Publish" at bounding box center [635, 72] width 100 height 15
select select
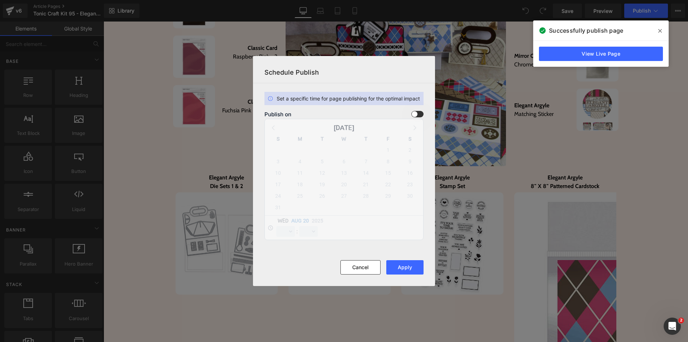
click at [417, 112] on span at bounding box center [418, 114] width 12 height 6
click at [0, 0] on input "checkbox" at bounding box center [0, 0] width 0 height 0
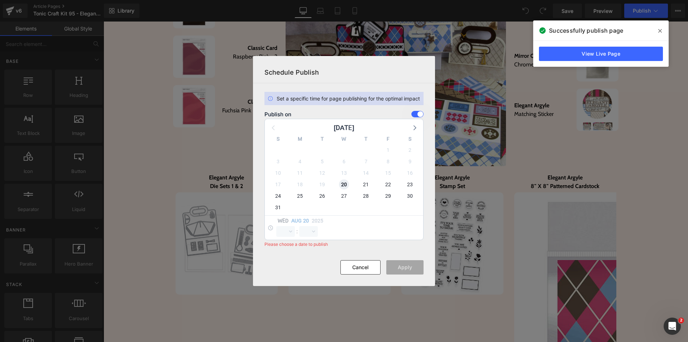
click at [342, 187] on span "20" at bounding box center [344, 184] width 10 height 10
click at [287, 229] on select "00 01 02 03 04 05 06 07 08 09 10 11 12 13 14 15 16 17 18 19 20 21 22 23" at bounding box center [285, 231] width 19 height 11
select select "16"
click at [276, 226] on select "00 01 02 03 04 05 06 07 08 09 10 11 12 13 14 15 16 17 18 19 20 21 22 23" at bounding box center [285, 231] width 19 height 11
click at [307, 234] on select "00 01 02 03 04 05 06 07 08 09 10 11 12 13 14 15 16 17 18 19 20 21 22 23 24 25 2…" at bounding box center [308, 231] width 19 height 11
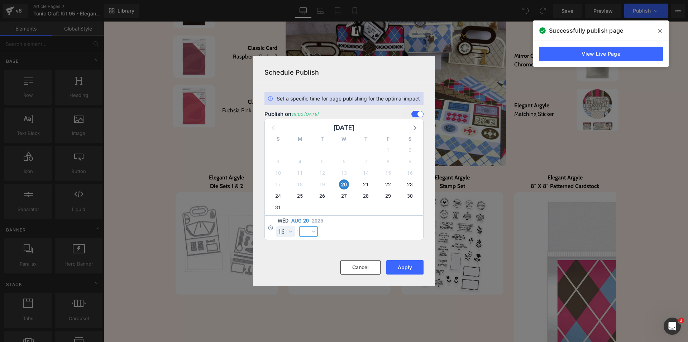
select select "0"
click at [299, 226] on select "00 01 02 03 04 05 06 07 08 09 10 11 12 13 14 15 16 17 18 19 20 21 22 23 24 25 2…" at bounding box center [308, 231] width 19 height 11
click at [399, 267] on button "Apply" at bounding box center [405, 267] width 37 height 14
